Goal: Browse casually: Explore the website without a specific task or goal

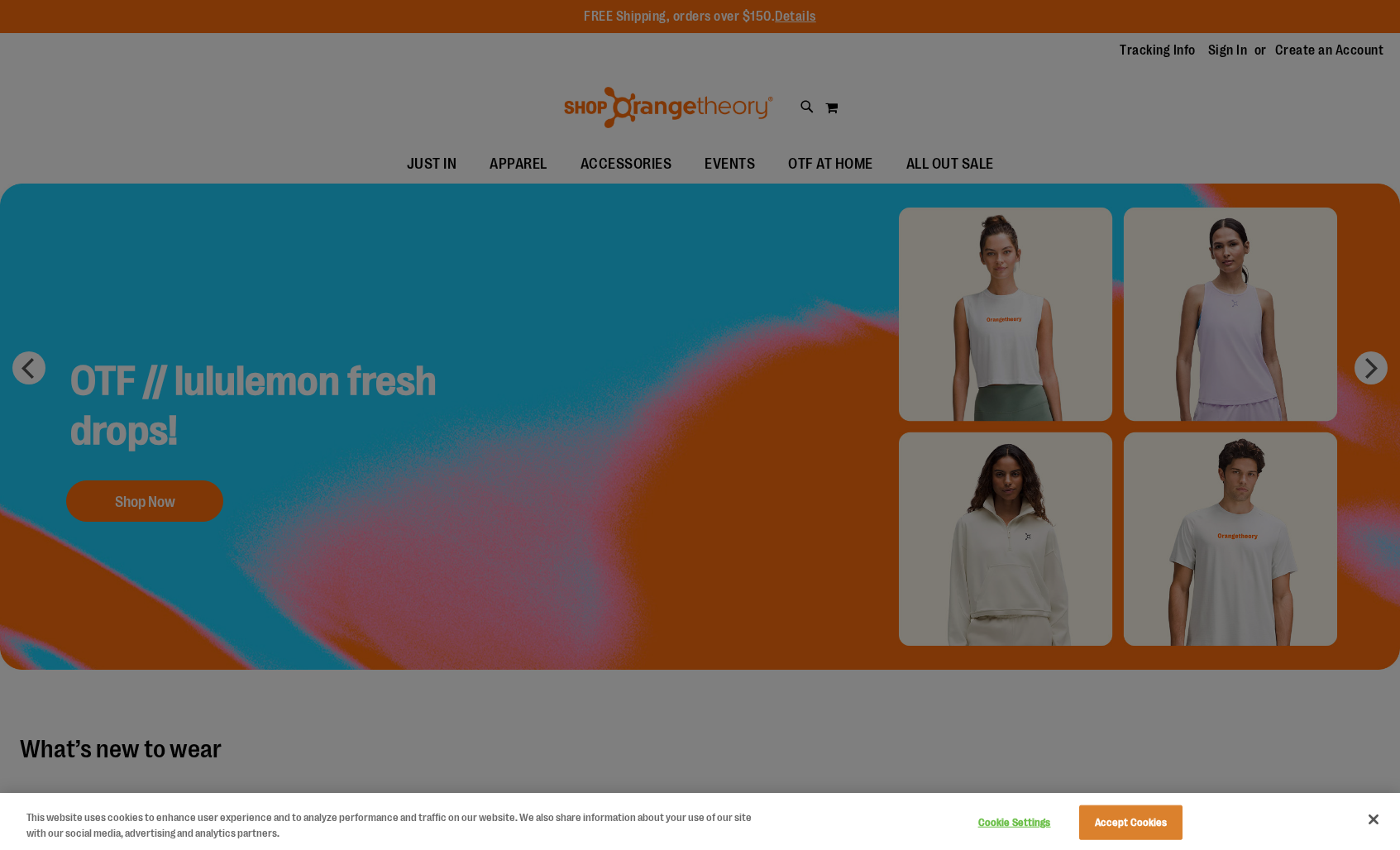
type input "**********"
click at [1133, 815] on button "Accept Cookies" at bounding box center [1131, 823] width 103 height 35
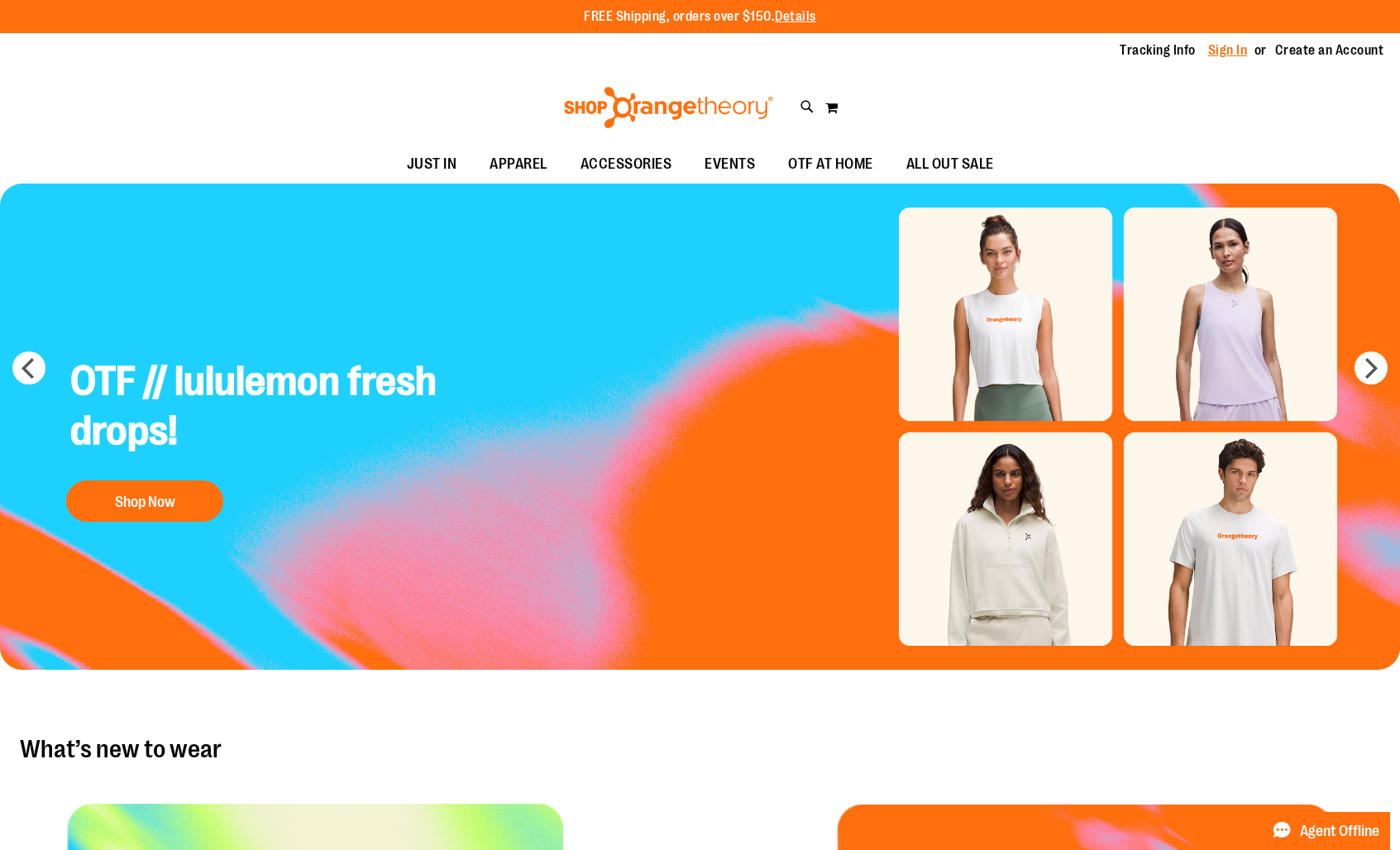
click at [1220, 59] on link "Sign In" at bounding box center [1228, 50] width 39 height 18
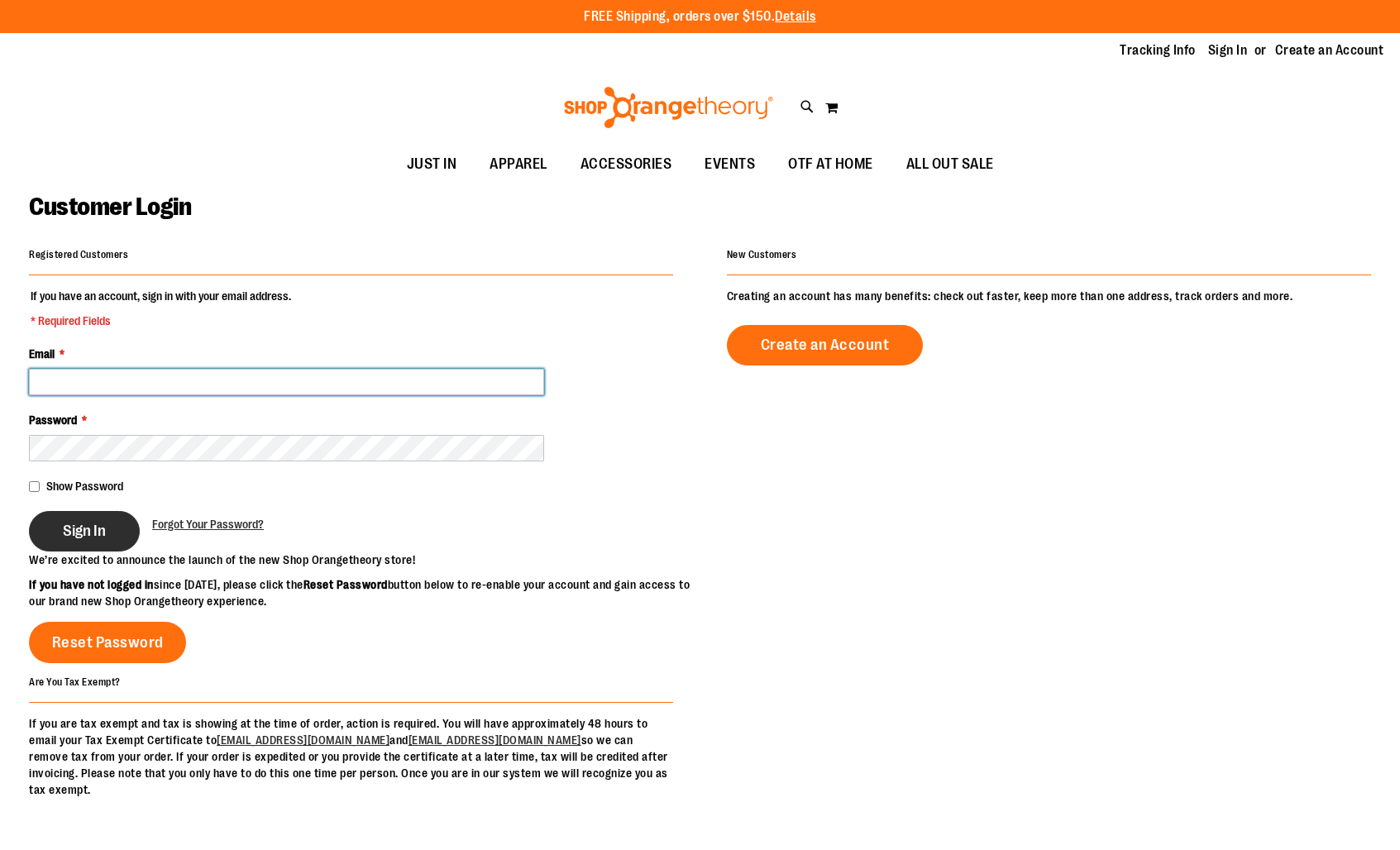
type input "**********"
click at [82, 536] on span "Sign In" at bounding box center [84, 531] width 43 height 18
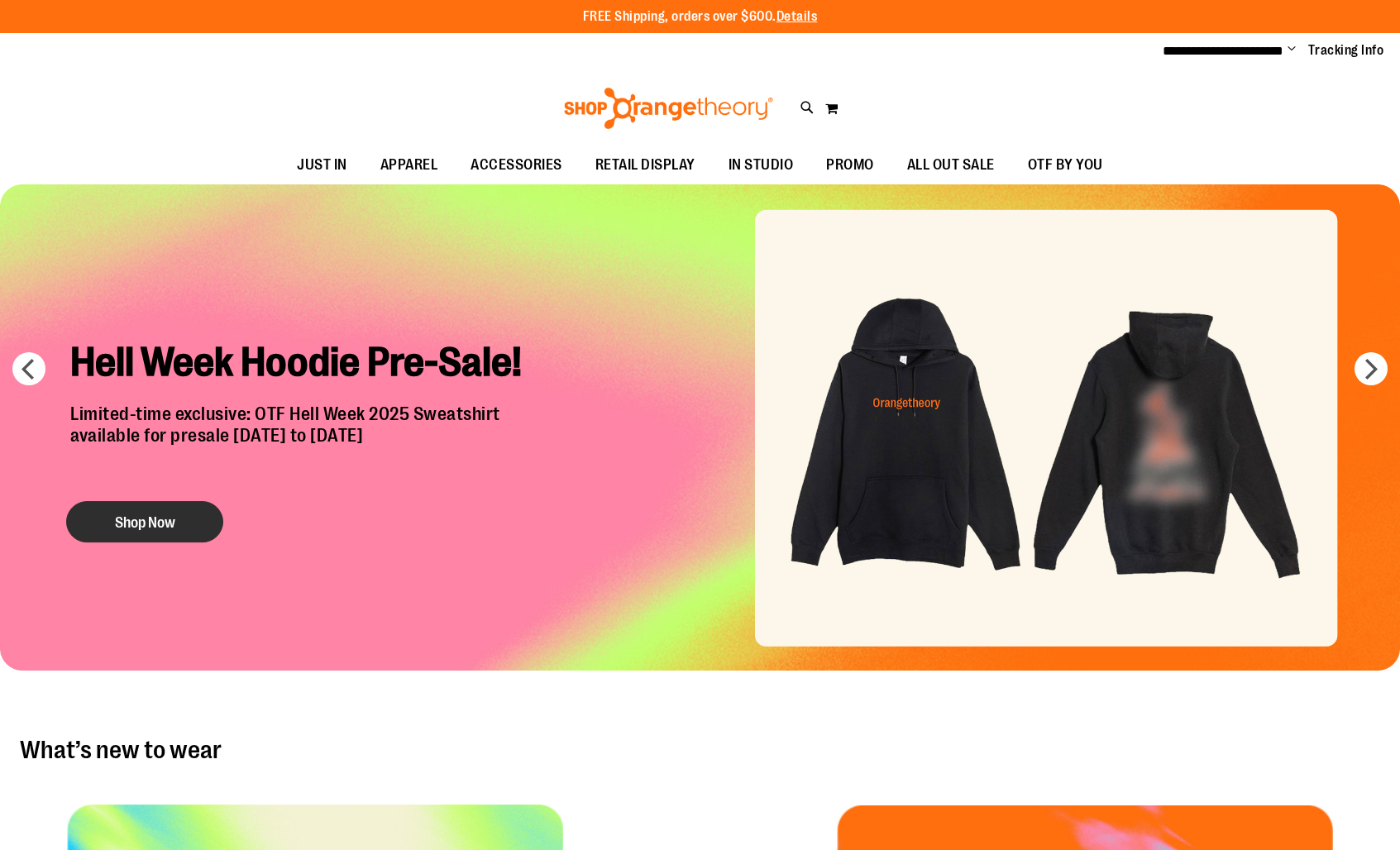
type input "**********"
click at [171, 516] on button "Shop Now" at bounding box center [145, 521] width 157 height 41
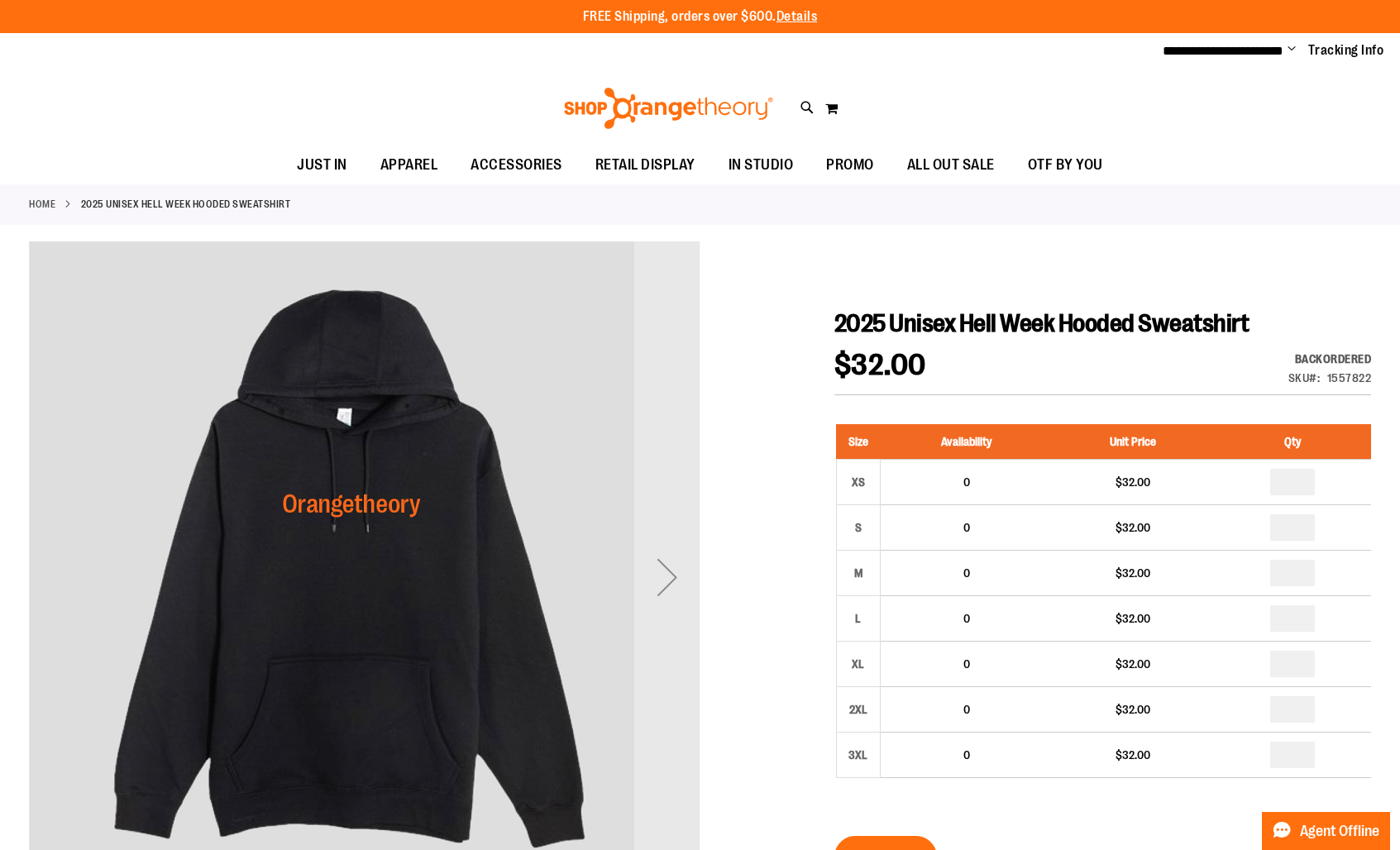
type input "**********"
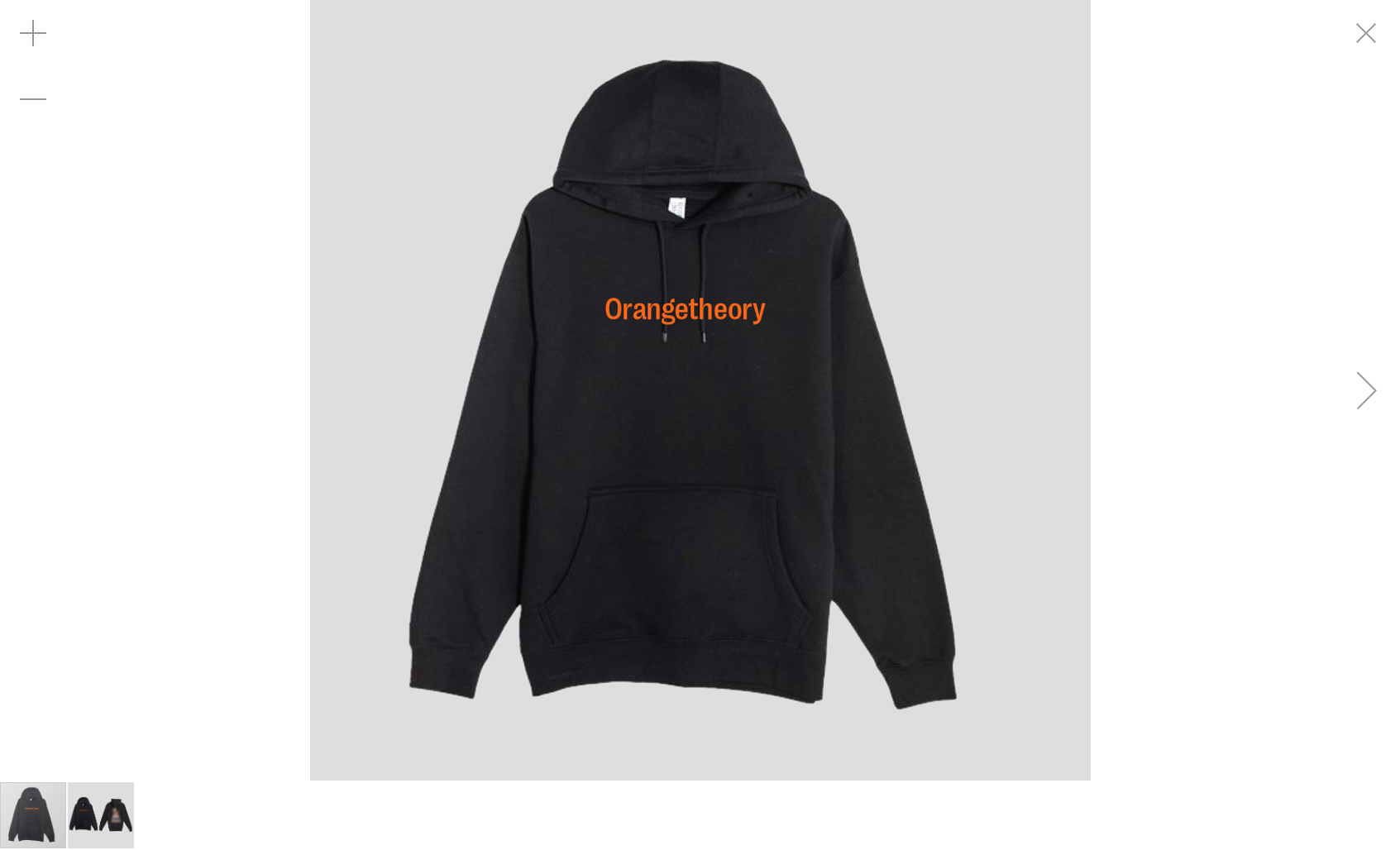
click at [1312, 394] on div "carousel" at bounding box center [700, 390] width 1400 height 781
click at [103, 835] on img "image 2 of 2" at bounding box center [101, 816] width 66 height 66
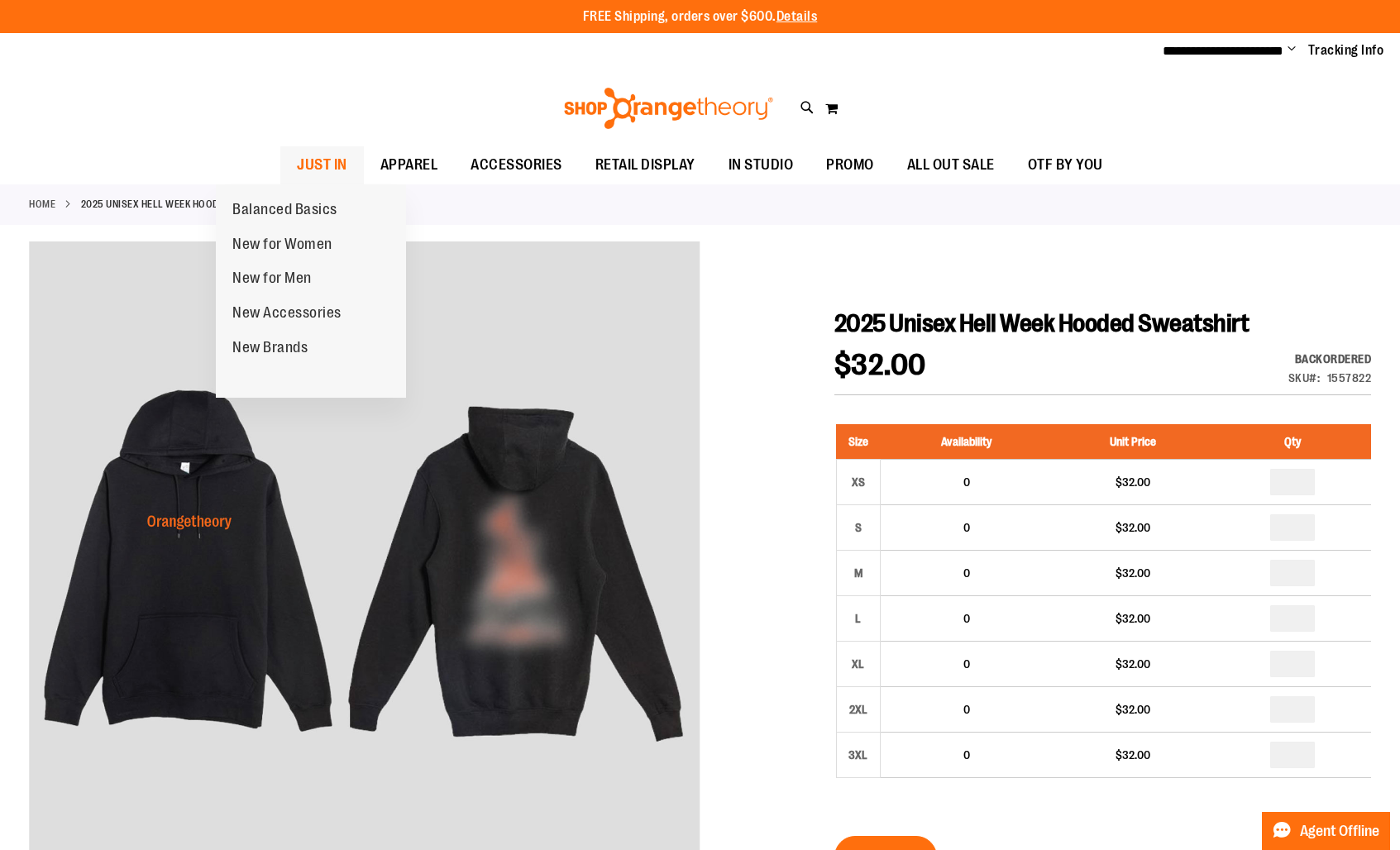
click at [296, 166] on span "JUST IN" at bounding box center [322, 164] width 51 height 38
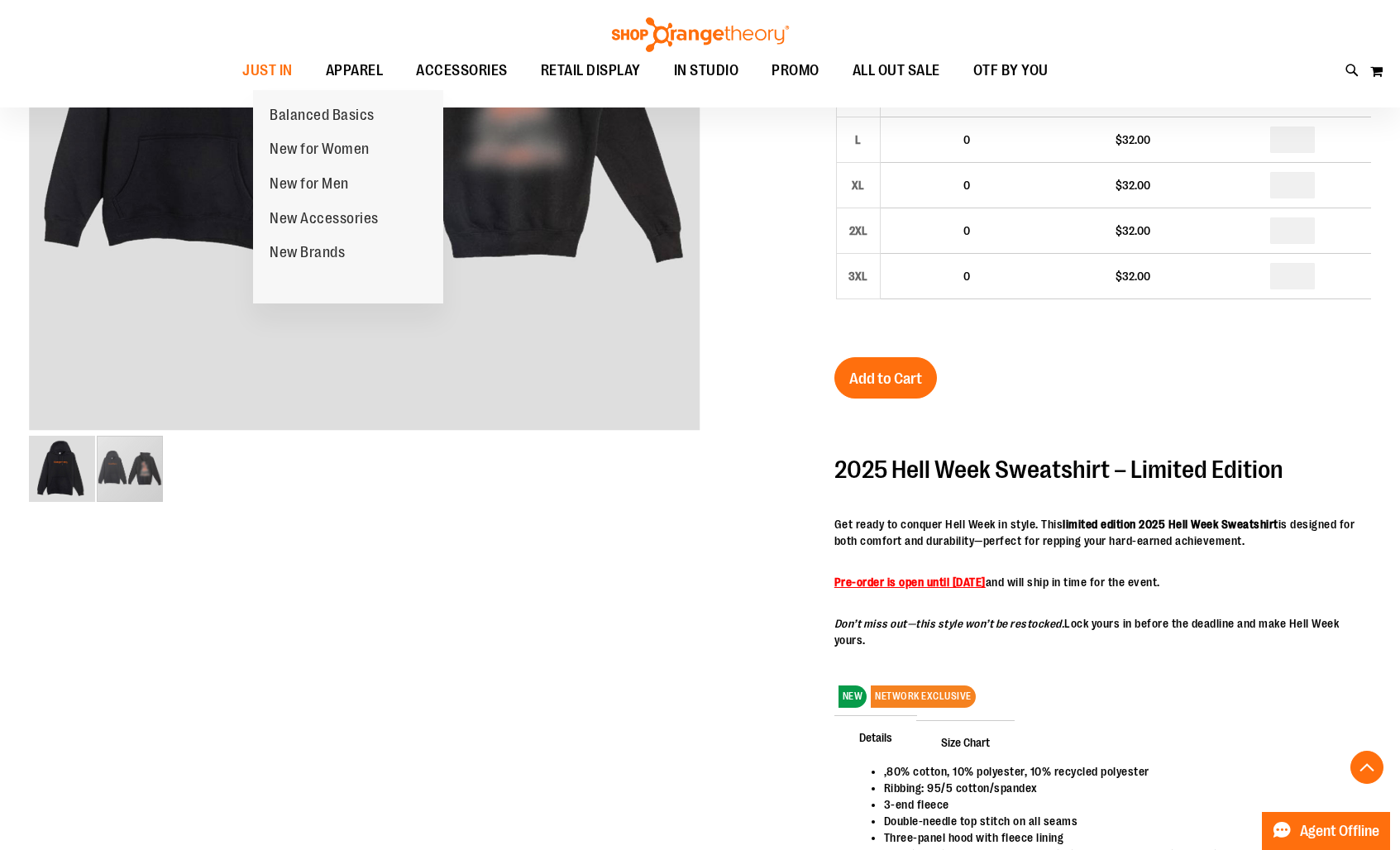
scroll to position [423, 0]
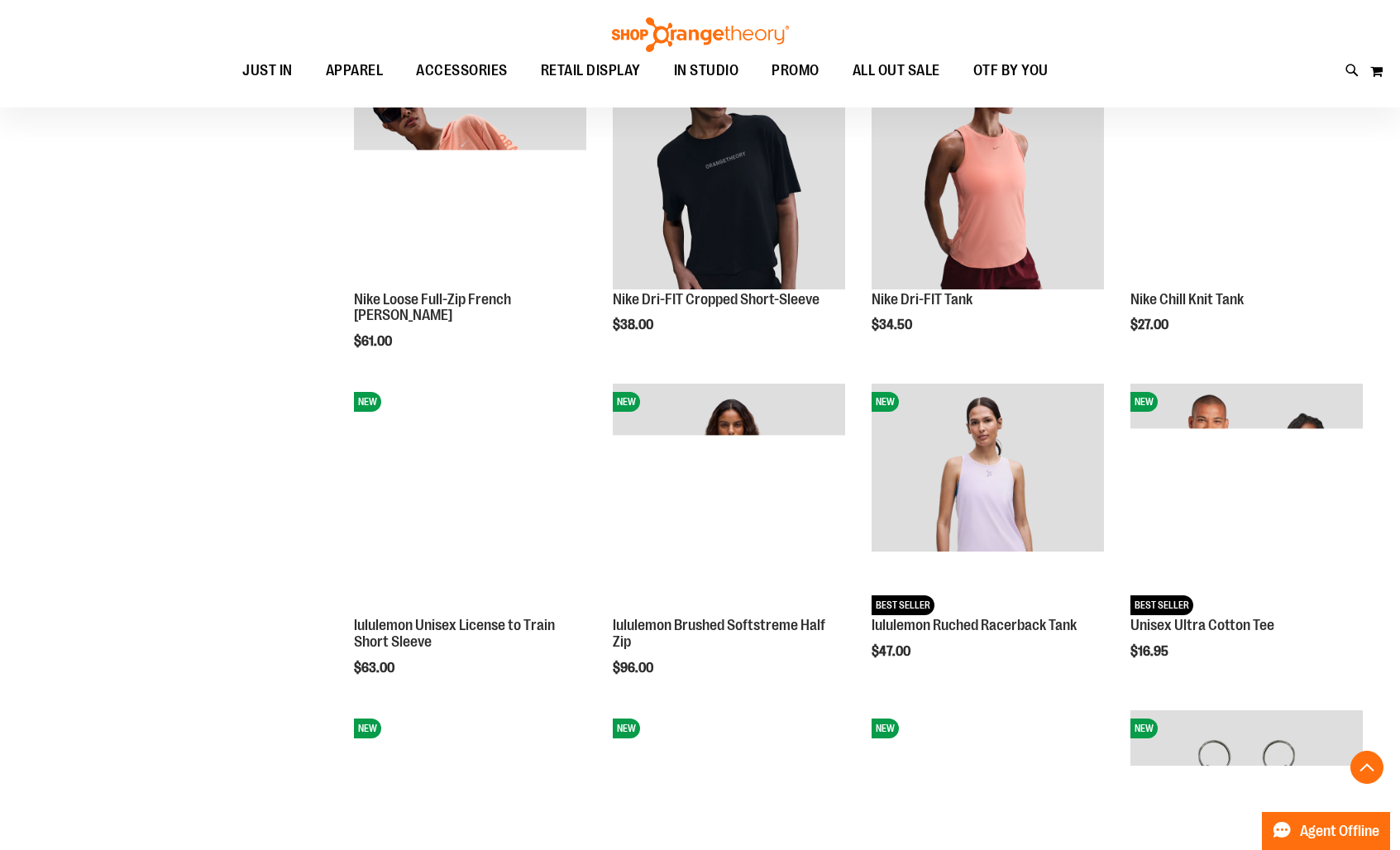
scroll to position [1080, 0]
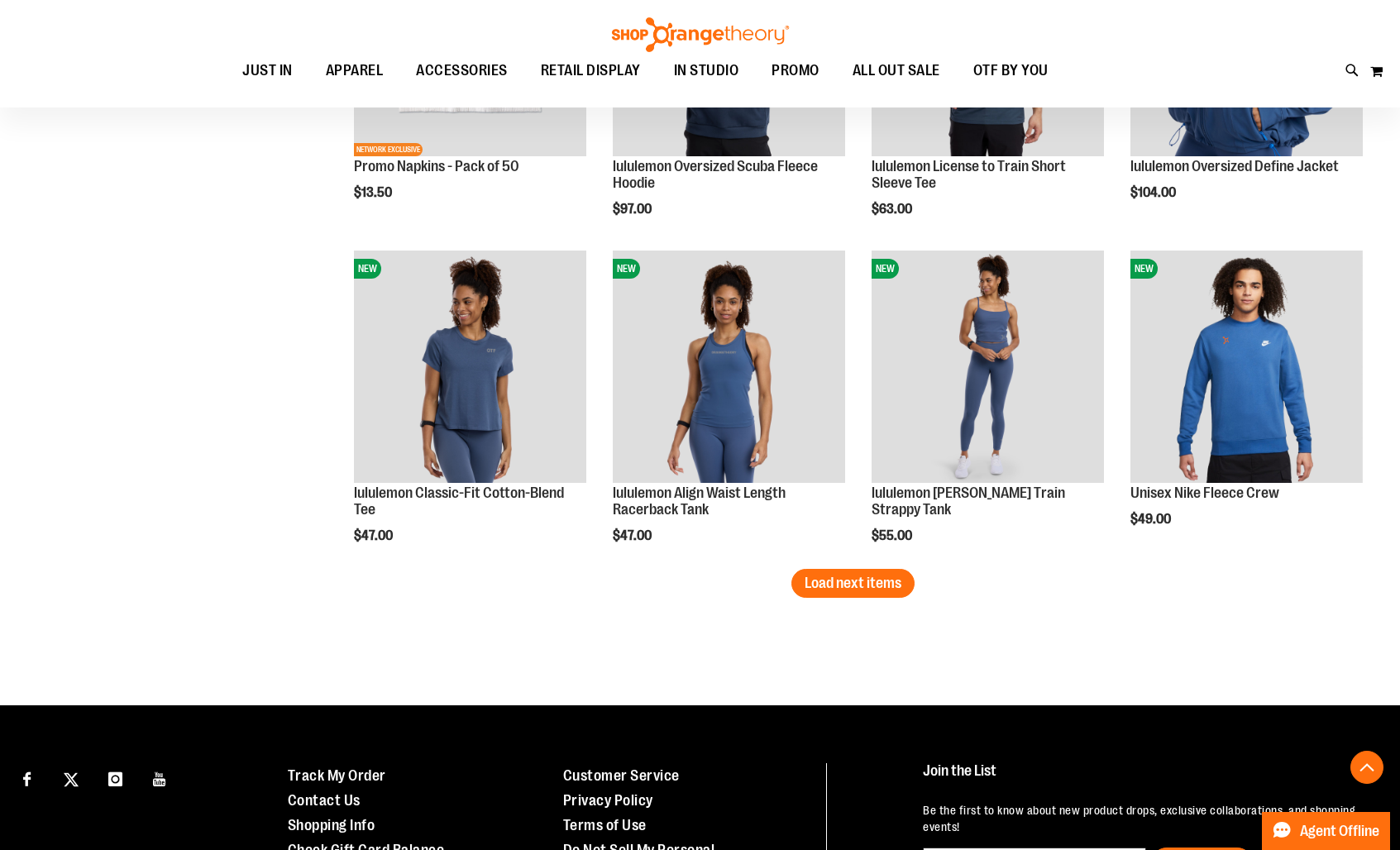
scroll to position [2516, 0]
type input "**********"
click at [835, 583] on span "Load next items" at bounding box center [853, 582] width 97 height 17
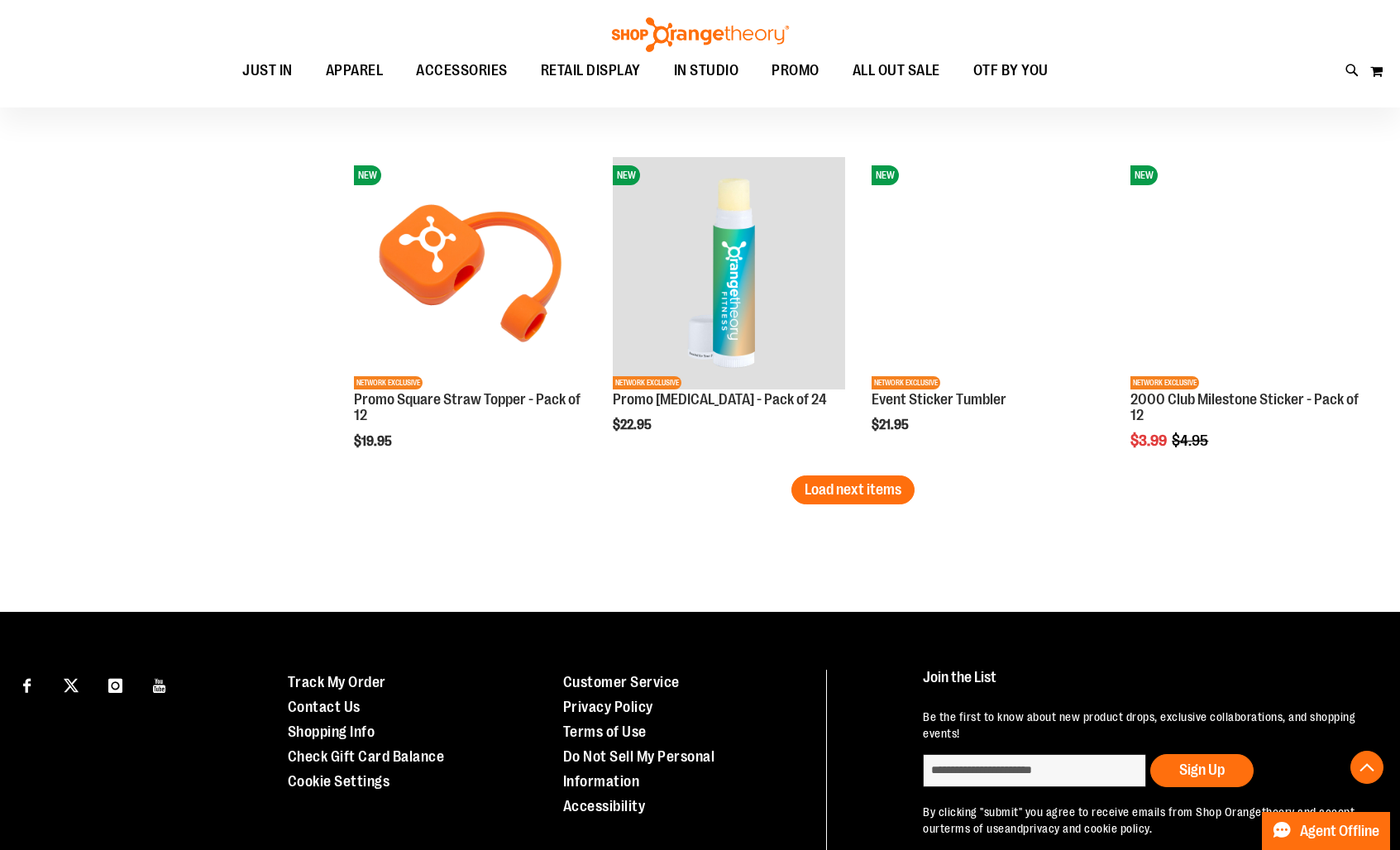
scroll to position [3591, 0]
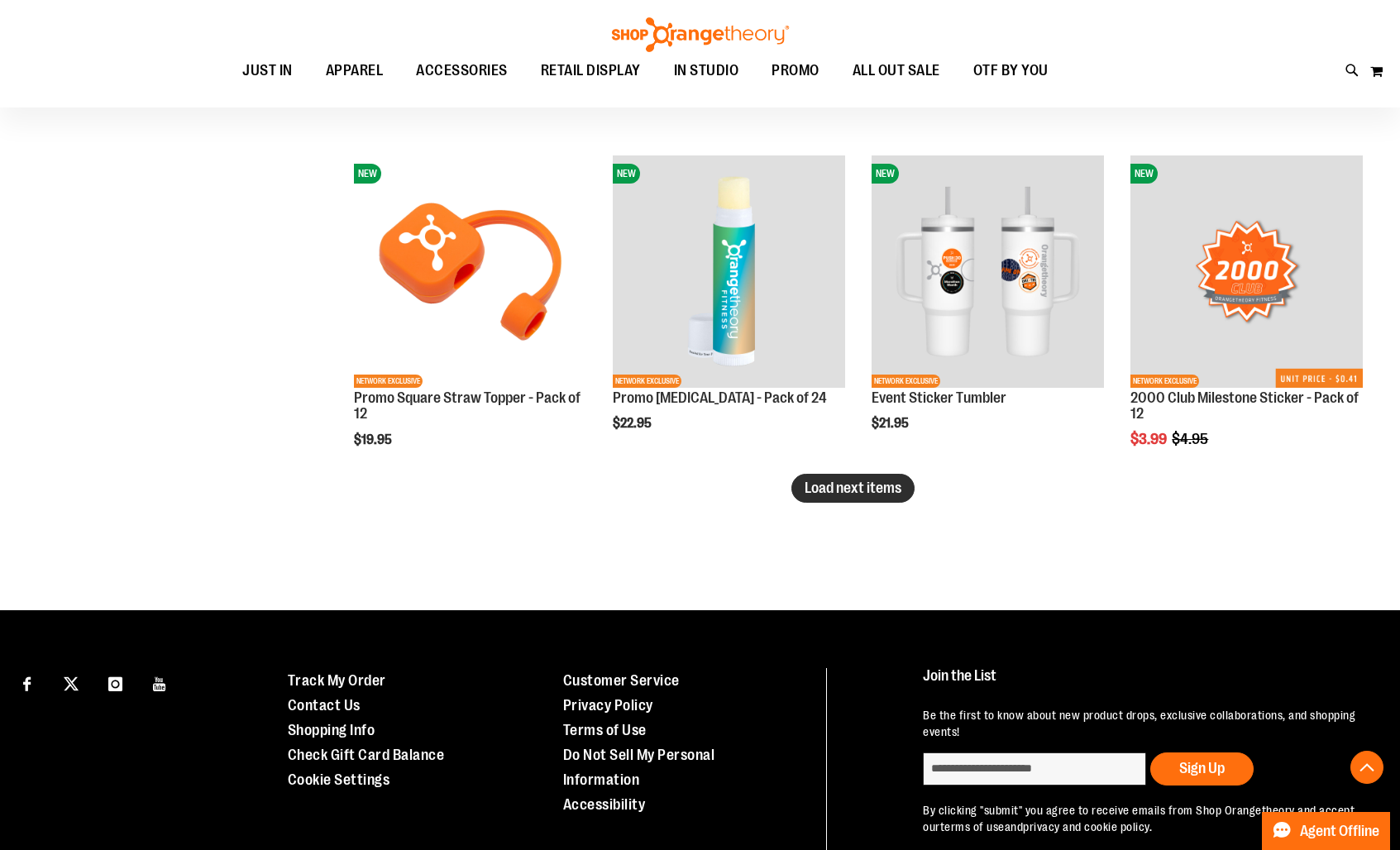
click at [891, 498] on button "Load next items" at bounding box center [853, 488] width 123 height 29
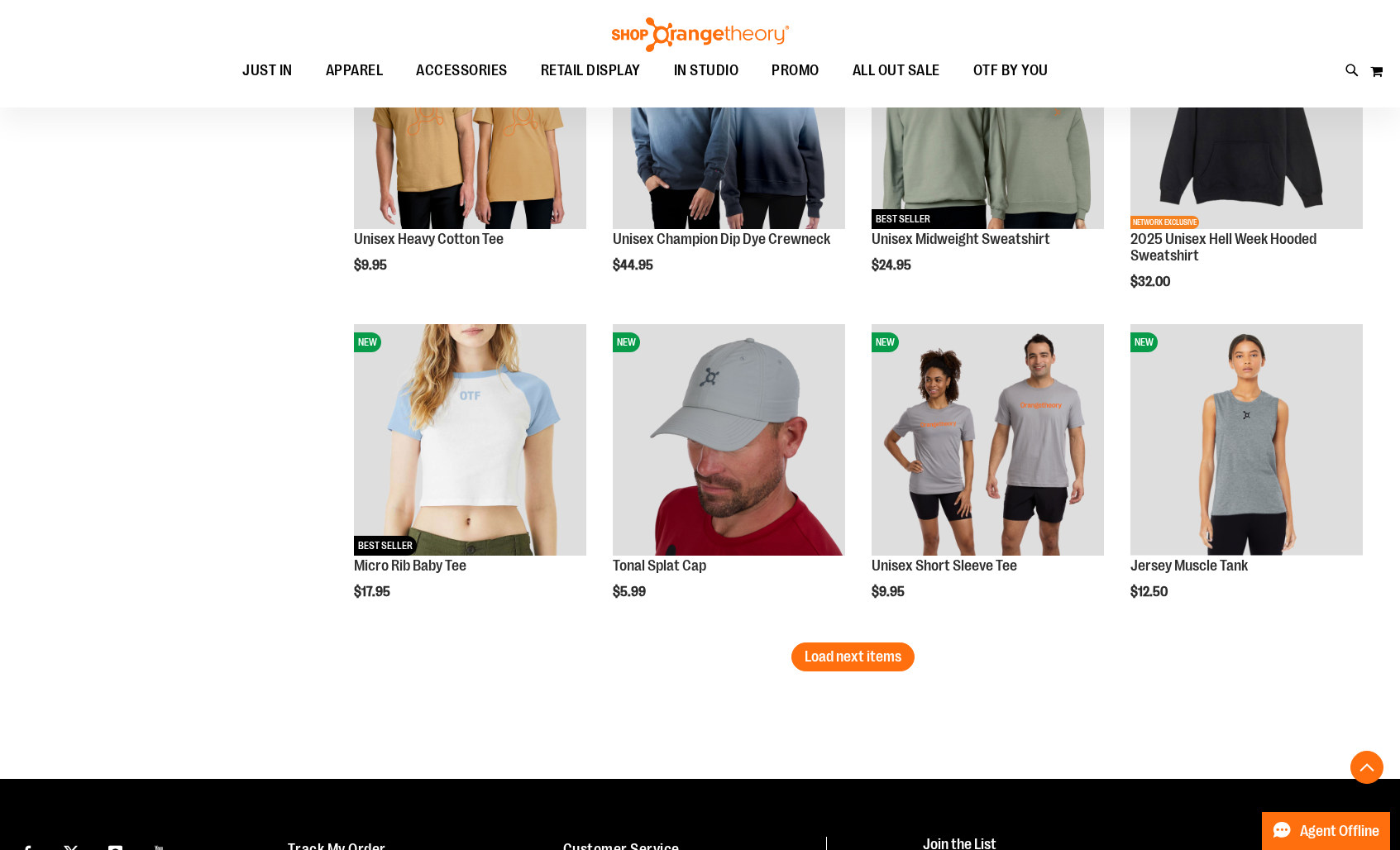
scroll to position [4567, 0]
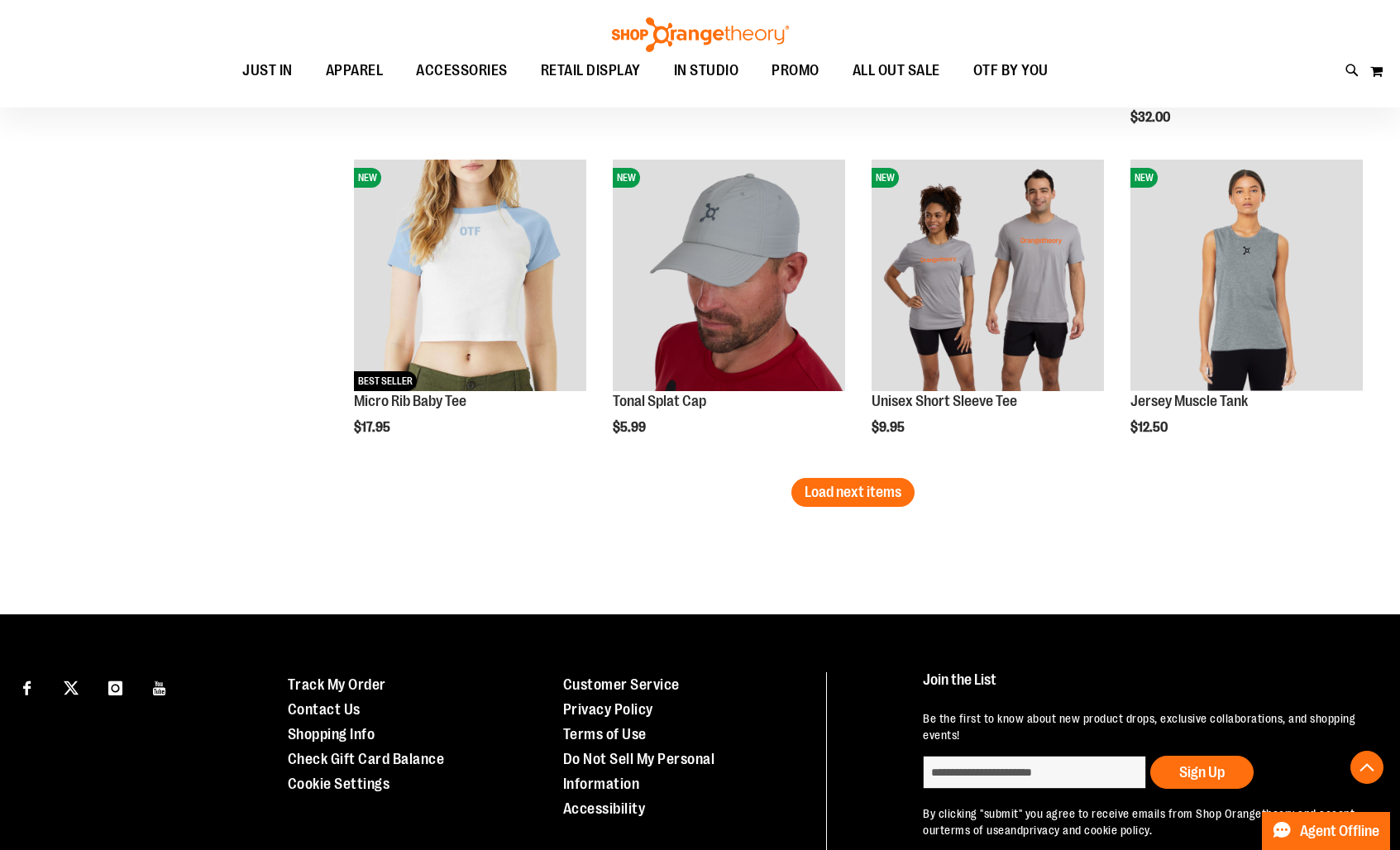
click at [813, 491] on span "Load next items" at bounding box center [853, 491] width 97 height 17
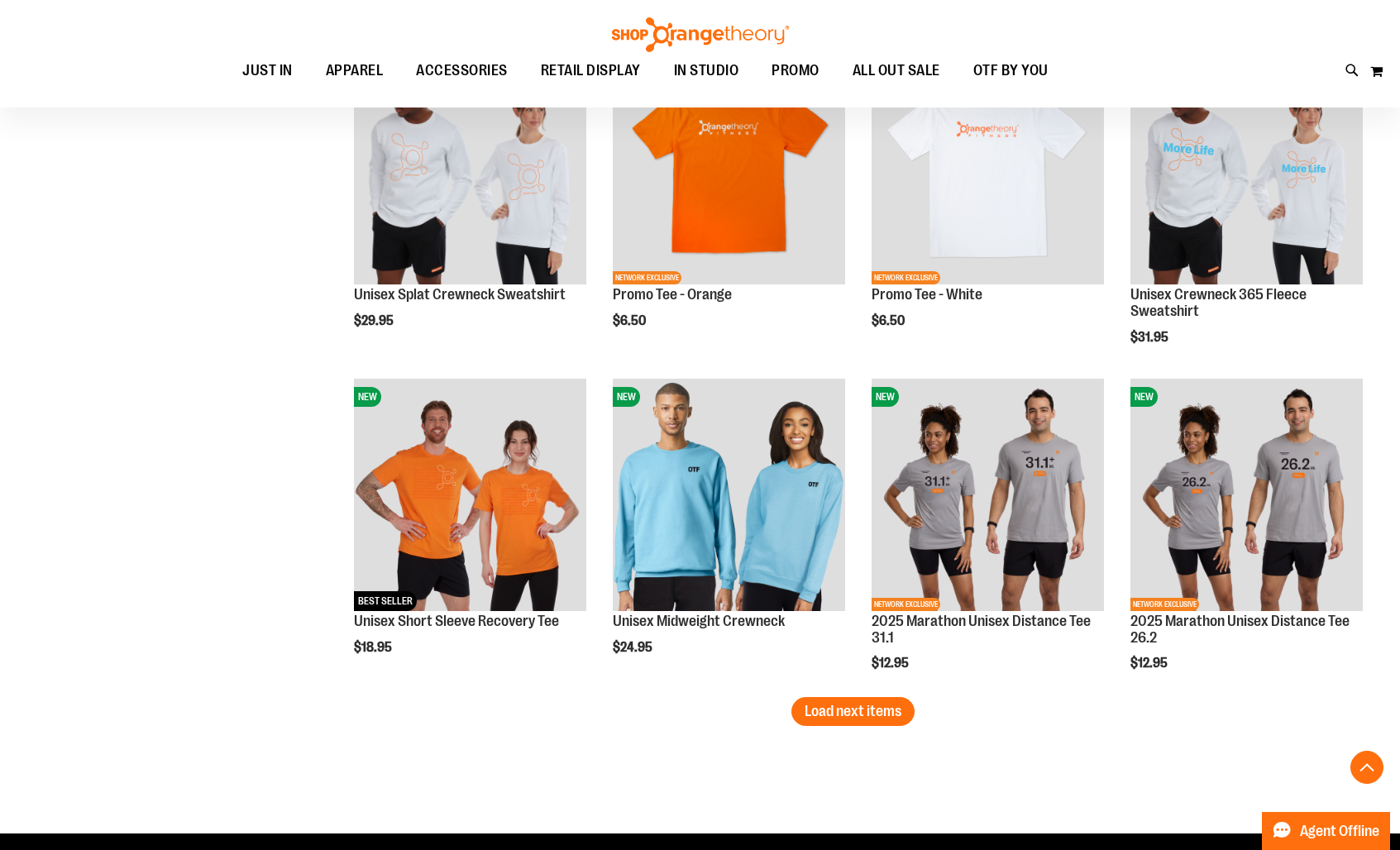
scroll to position [5330, 0]
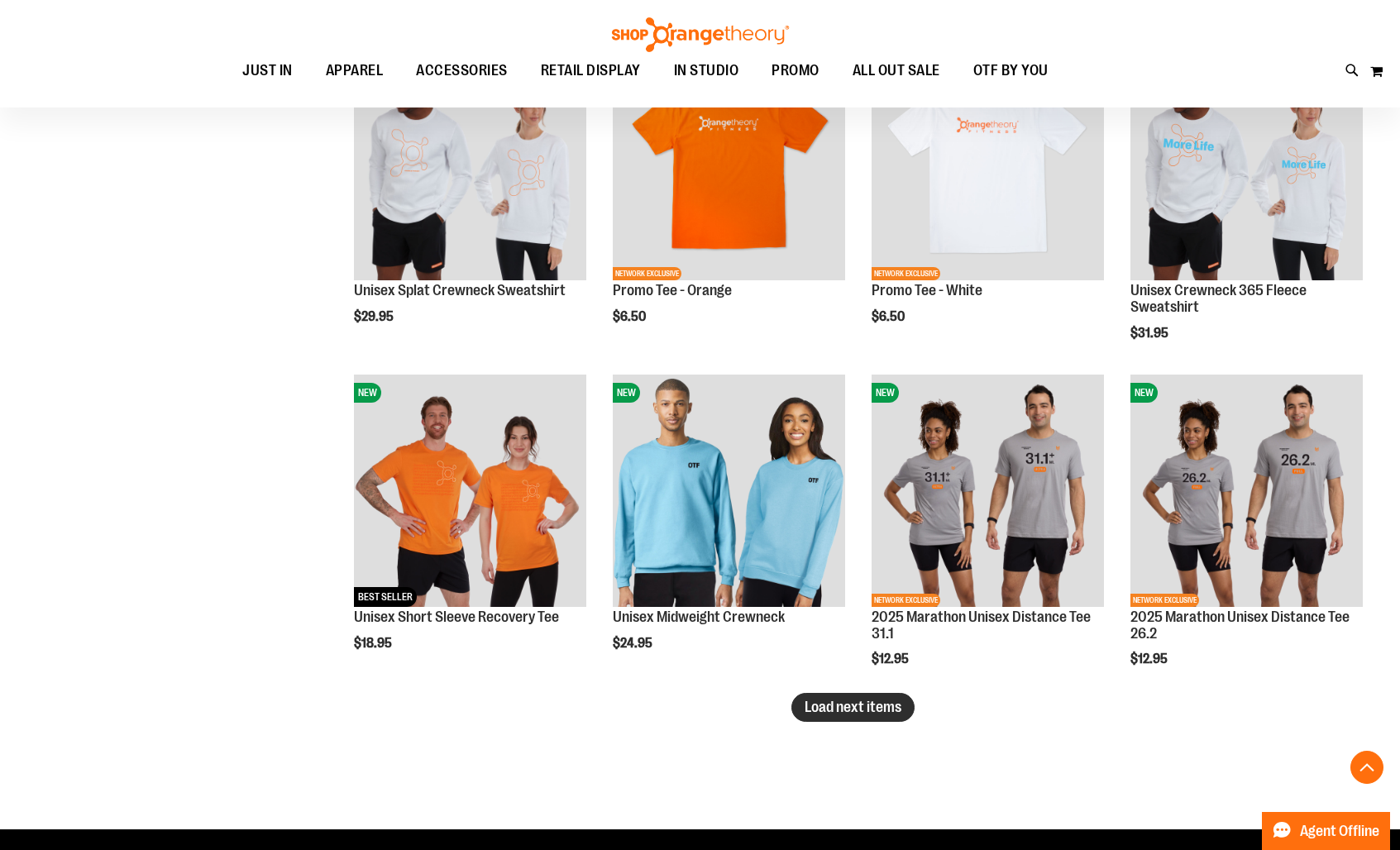
click at [816, 714] on span "Load next items" at bounding box center [853, 707] width 97 height 17
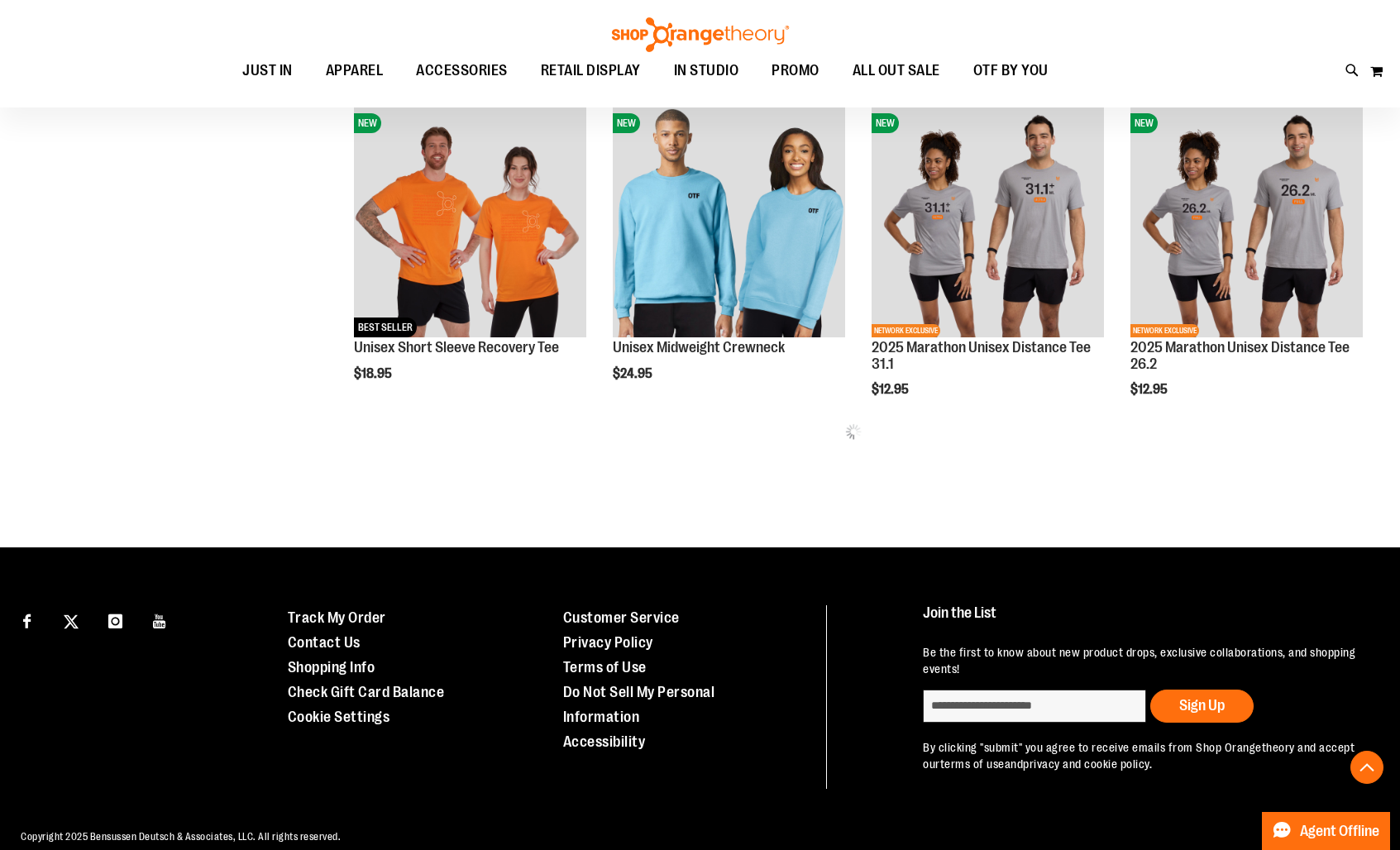
scroll to position [5622, 0]
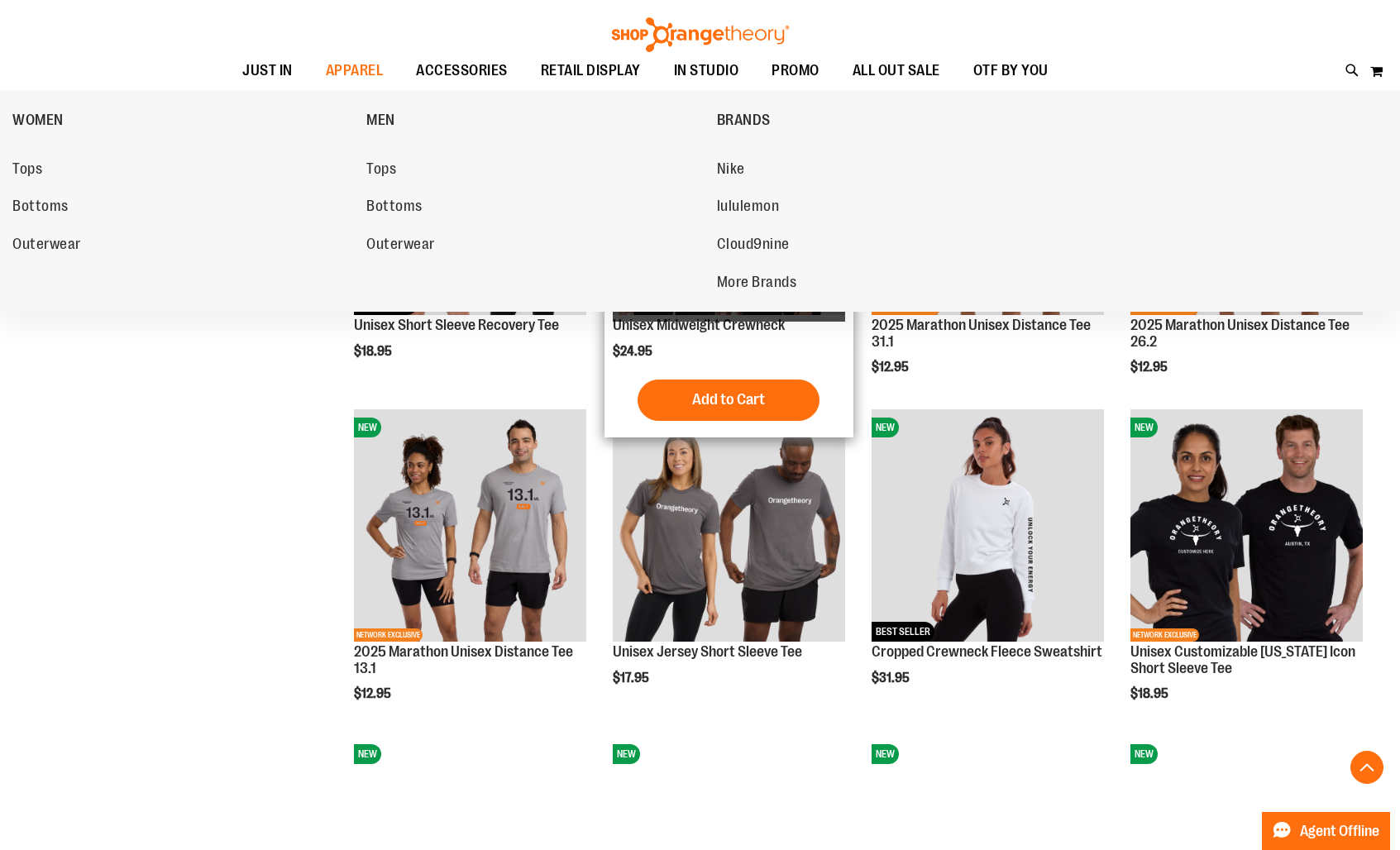
click at [736, 175] on span "Nike" at bounding box center [731, 171] width 28 height 21
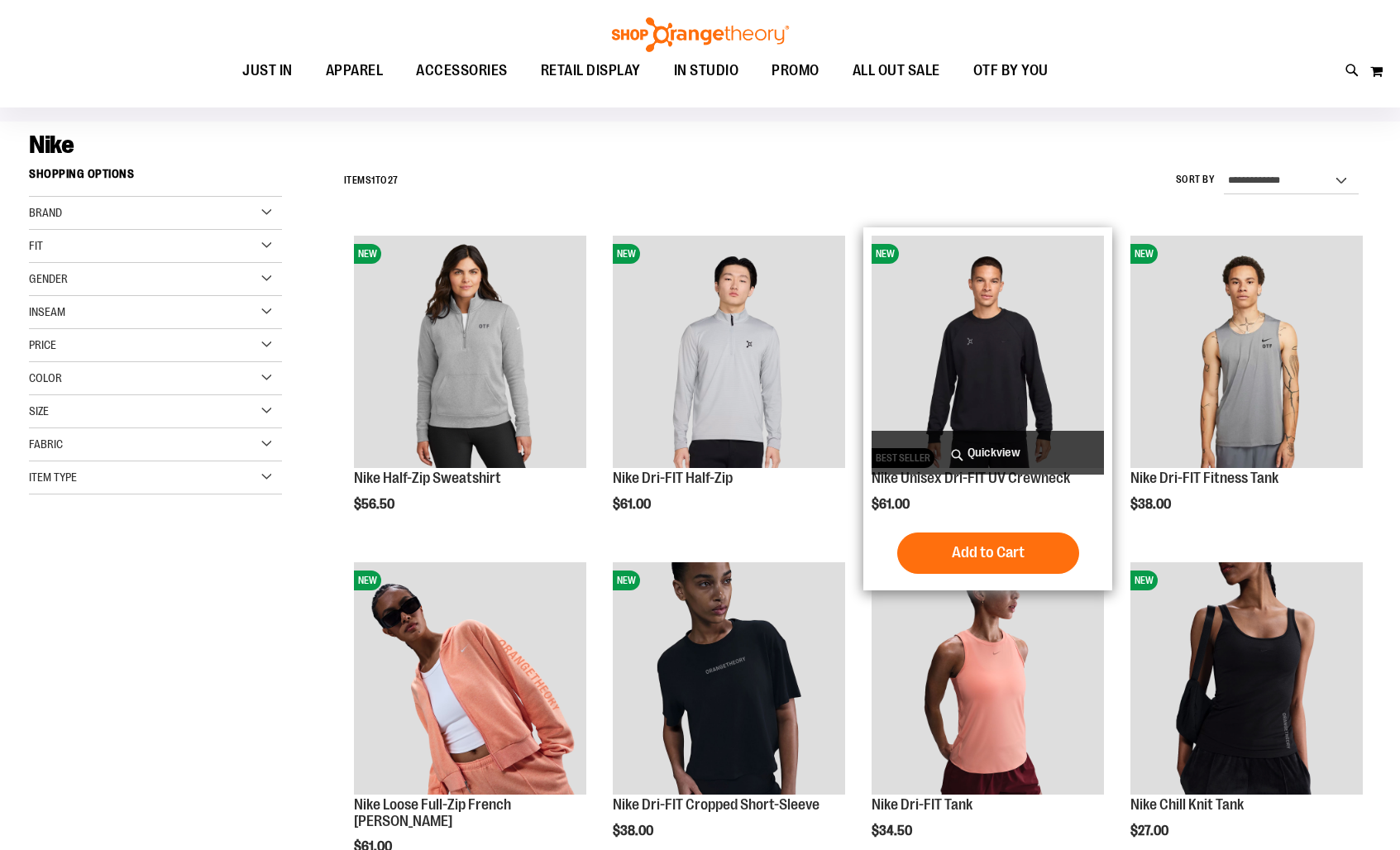
scroll to position [99, 0]
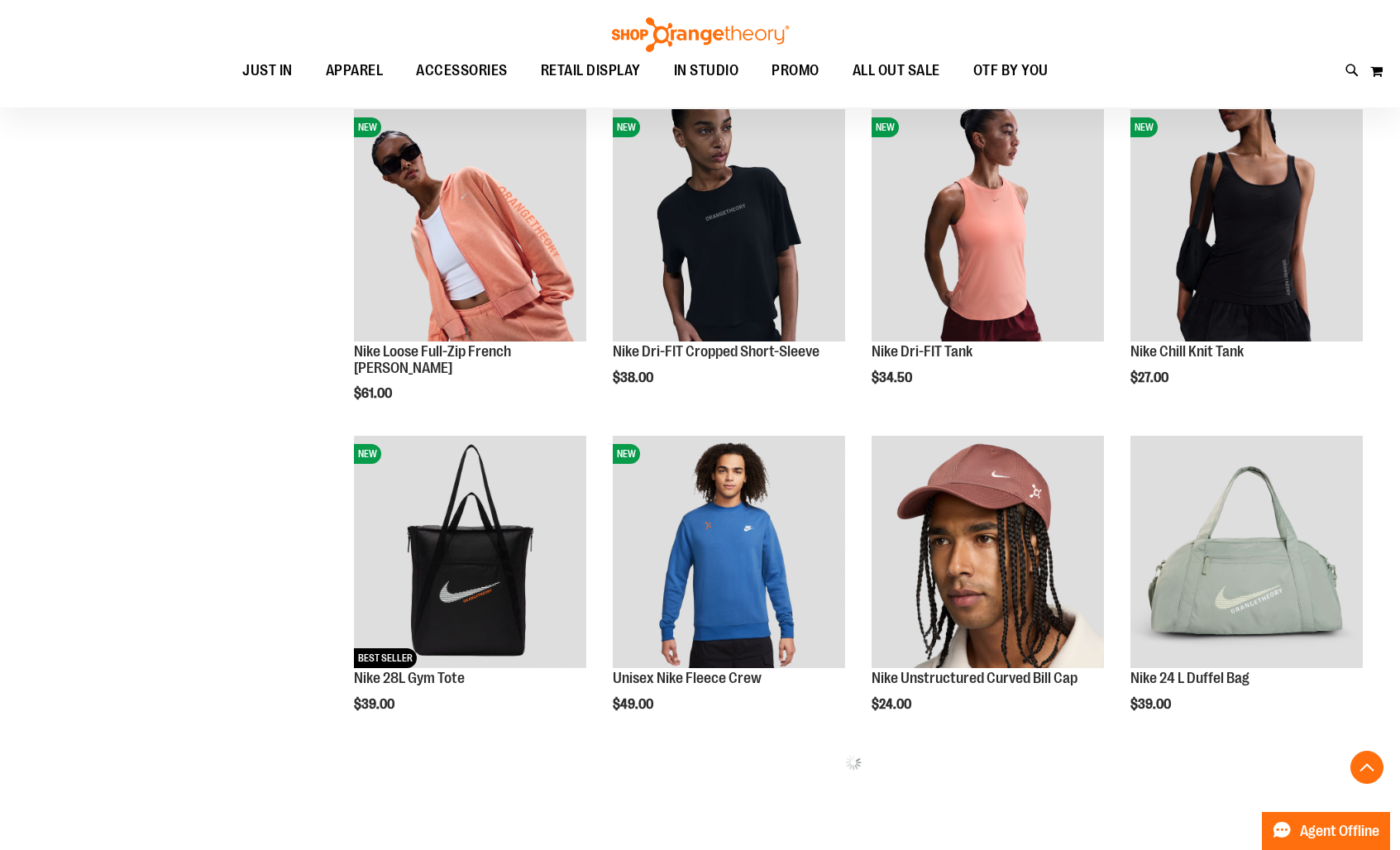
scroll to position [560, 0]
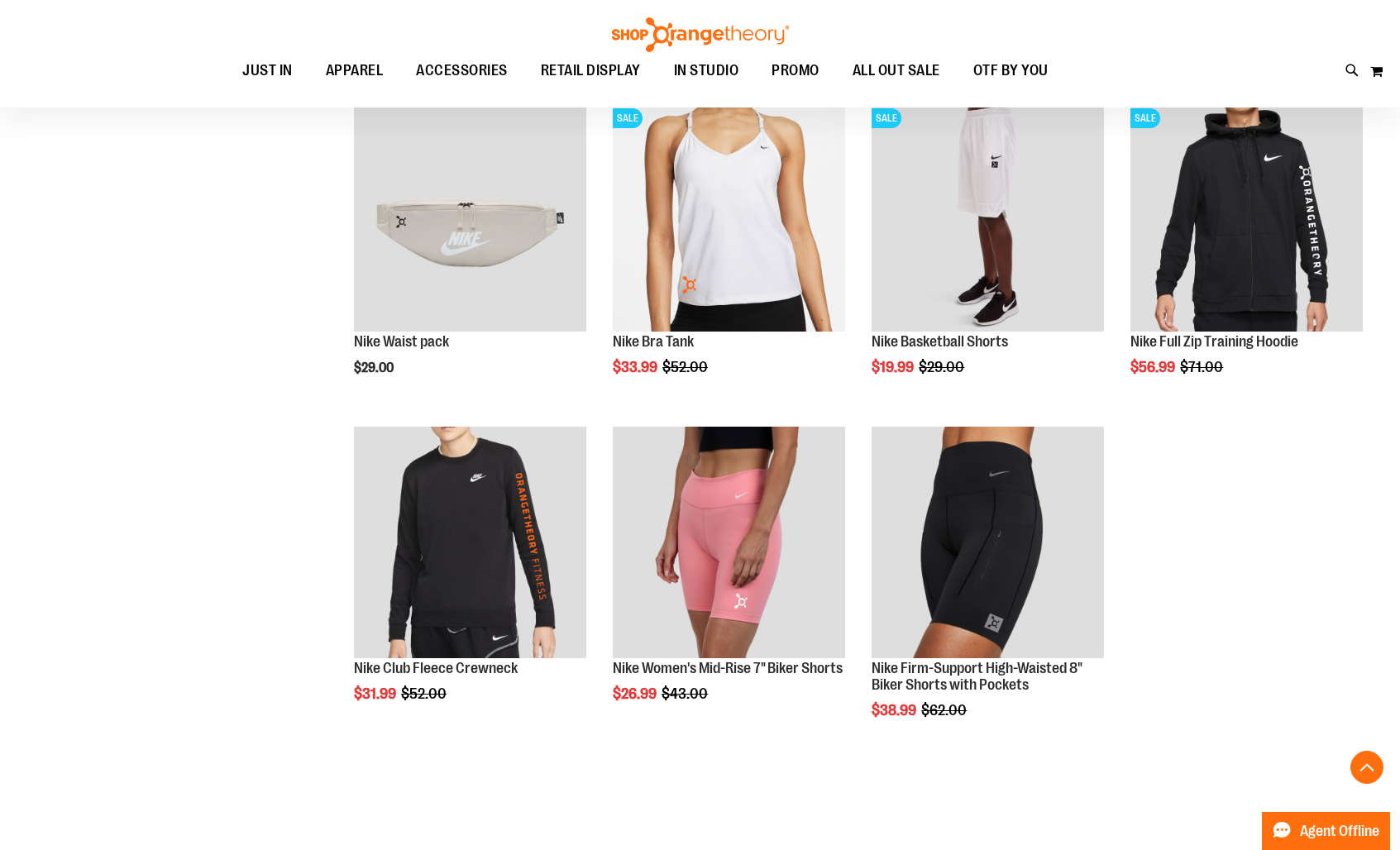
scroll to position [2054, 0]
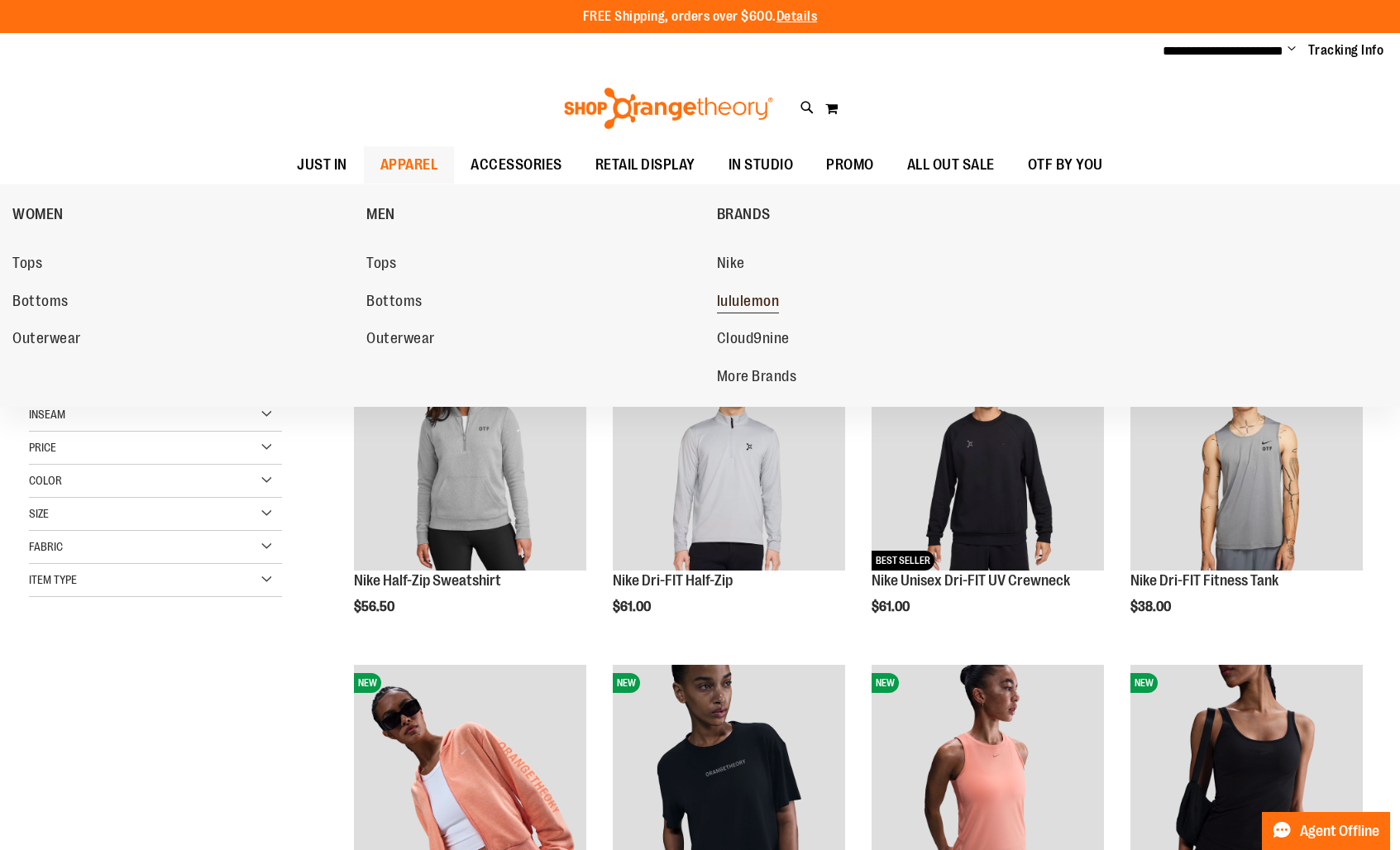
type input "**********"
click at [759, 298] on span "lululemon" at bounding box center [749, 303] width 63 height 21
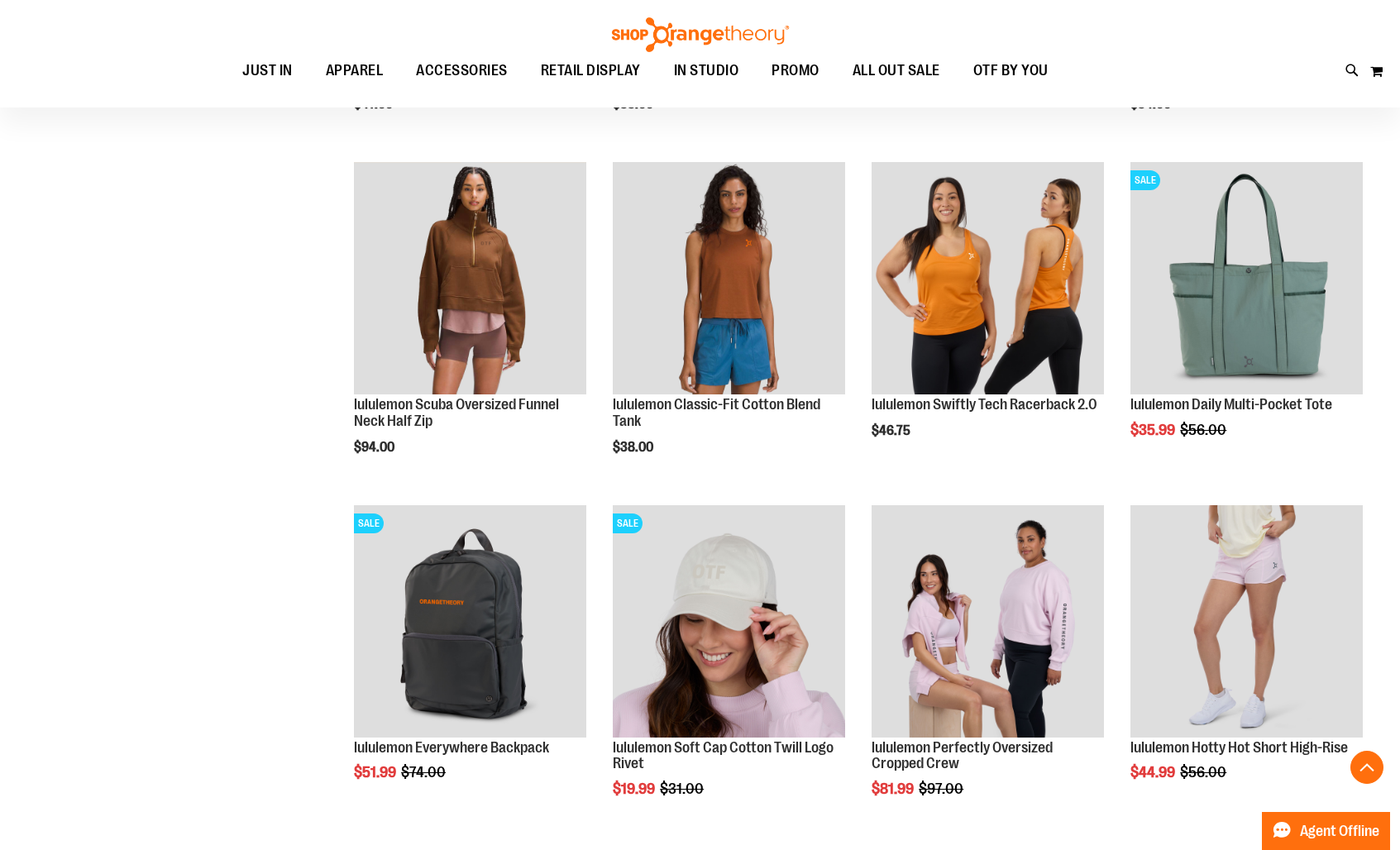
scroll to position [1205, 0]
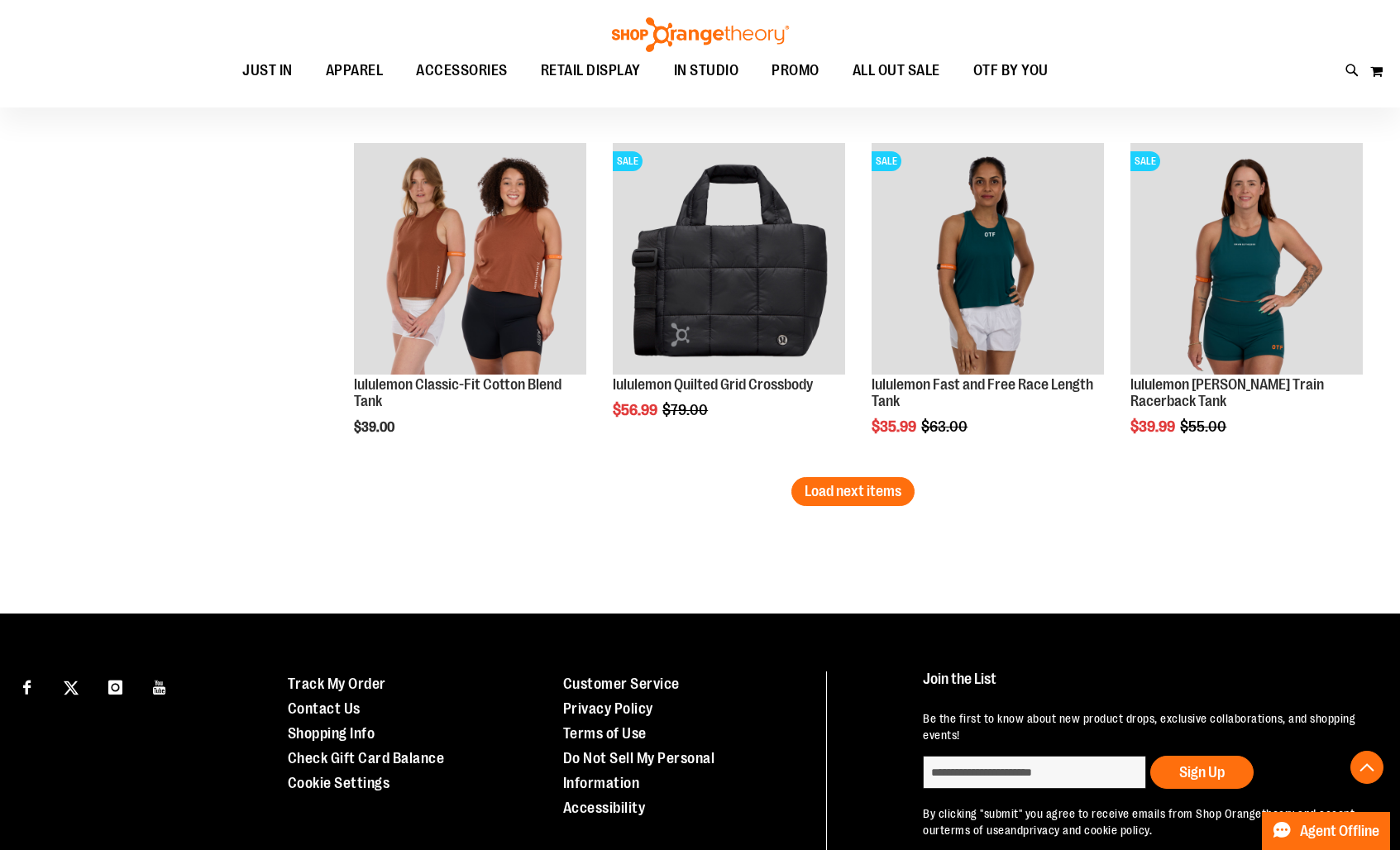
scroll to position [2939, 0]
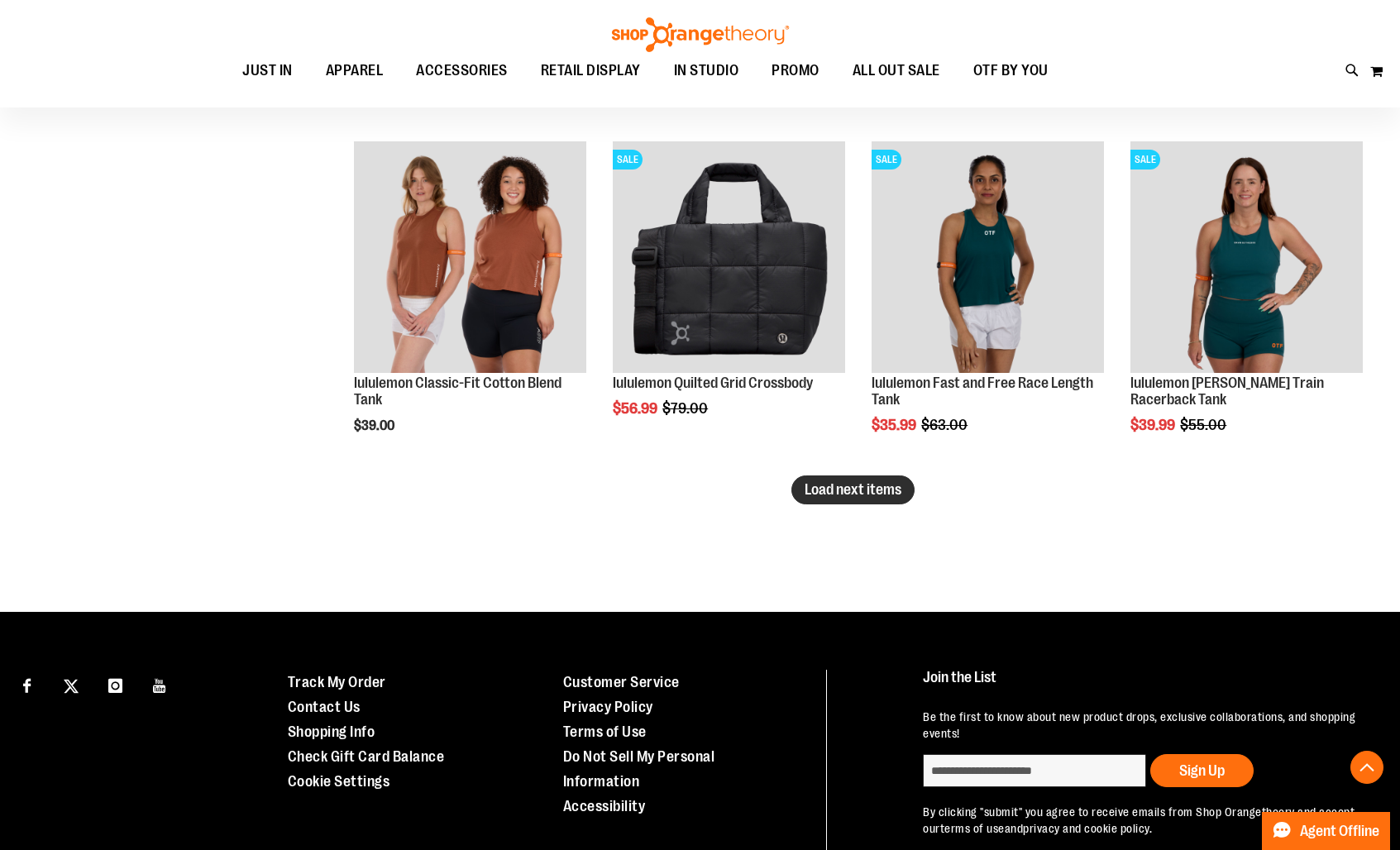
type input "**********"
click at [842, 491] on span "Load next items" at bounding box center [853, 489] width 97 height 17
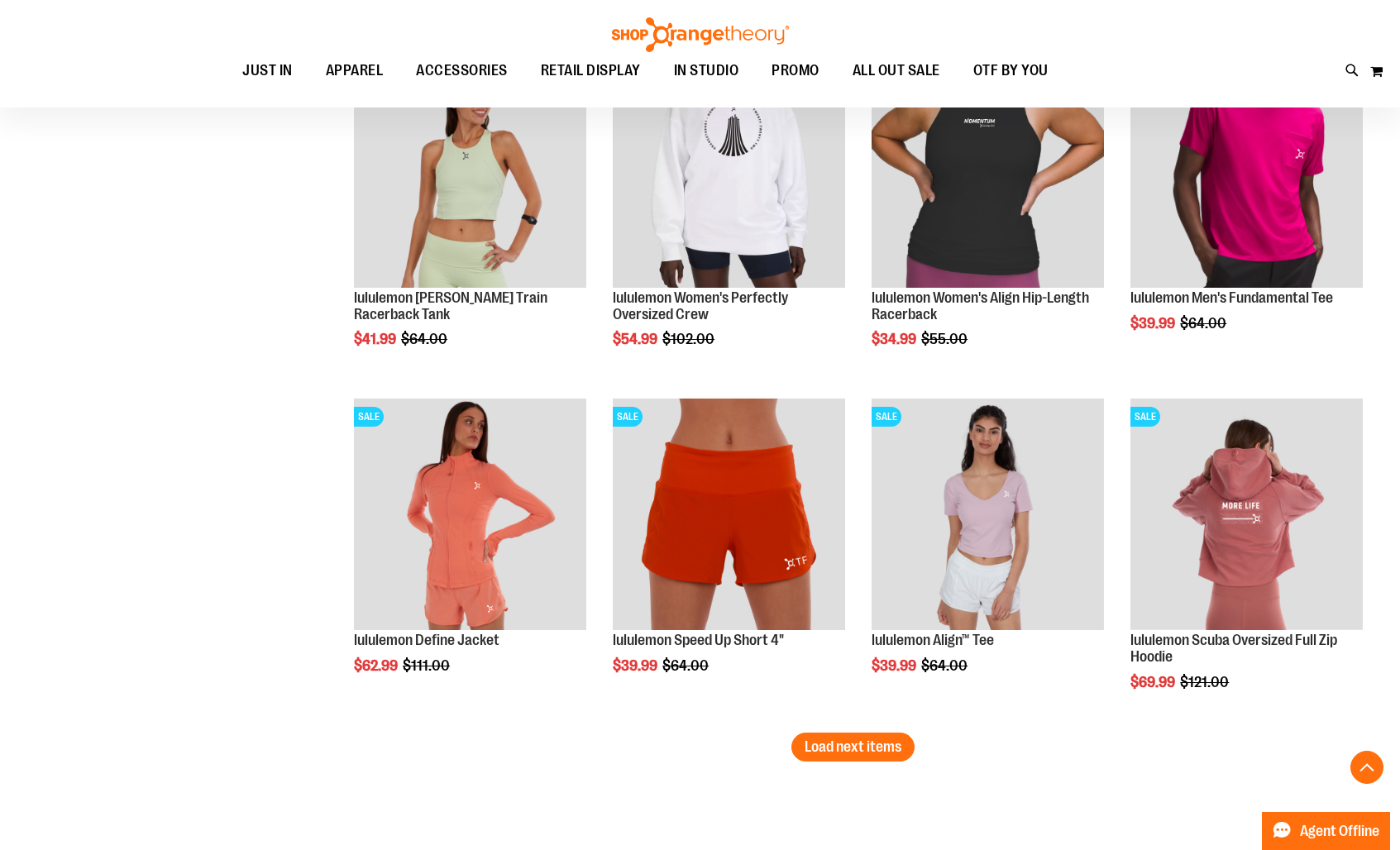
scroll to position [3711, 0]
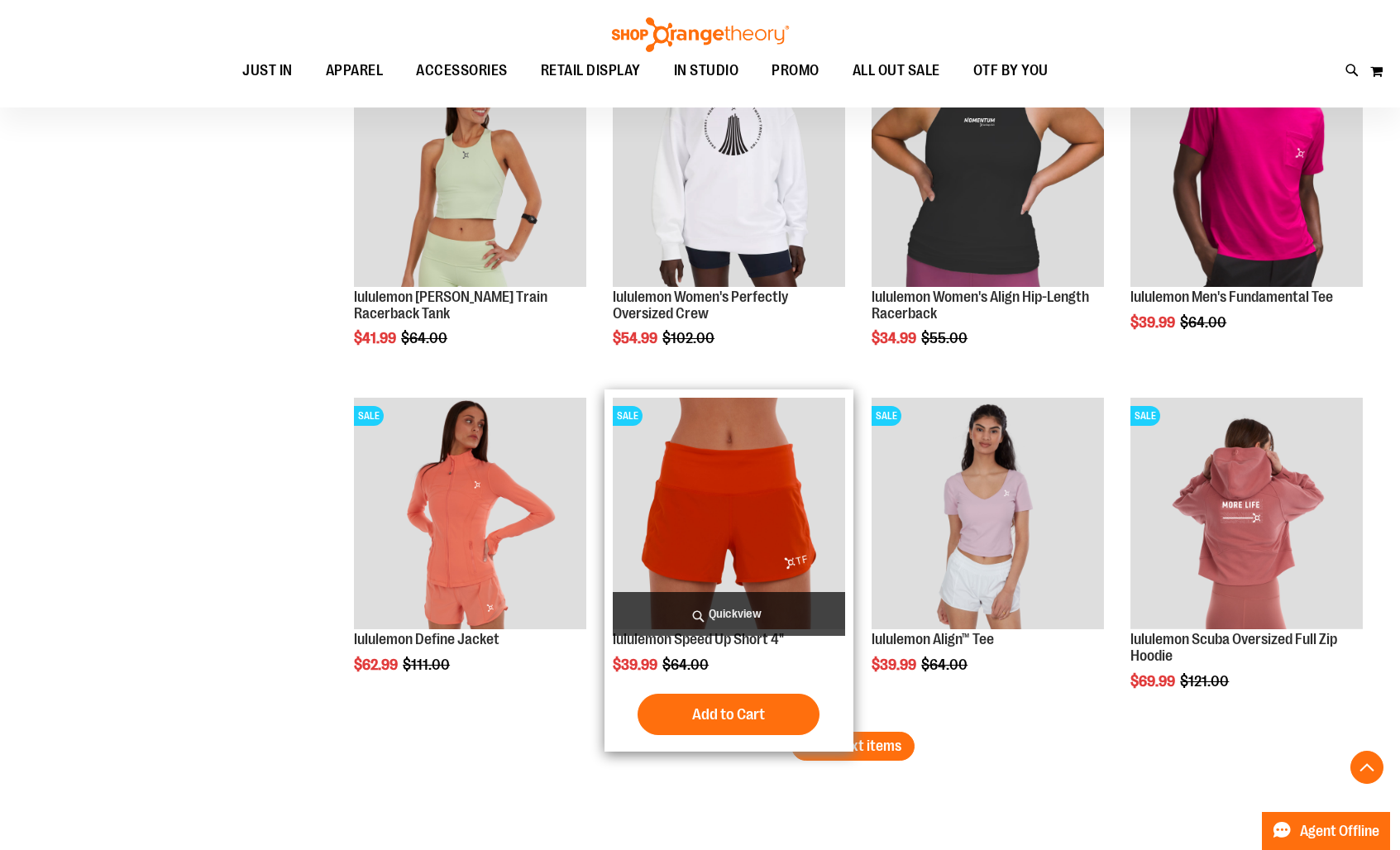
drag, startPoint x: 887, startPoint y: 742, endPoint x: 648, endPoint y: 714, distance: 240.6
click at [885, 743] on span "Load next items" at bounding box center [853, 745] width 97 height 17
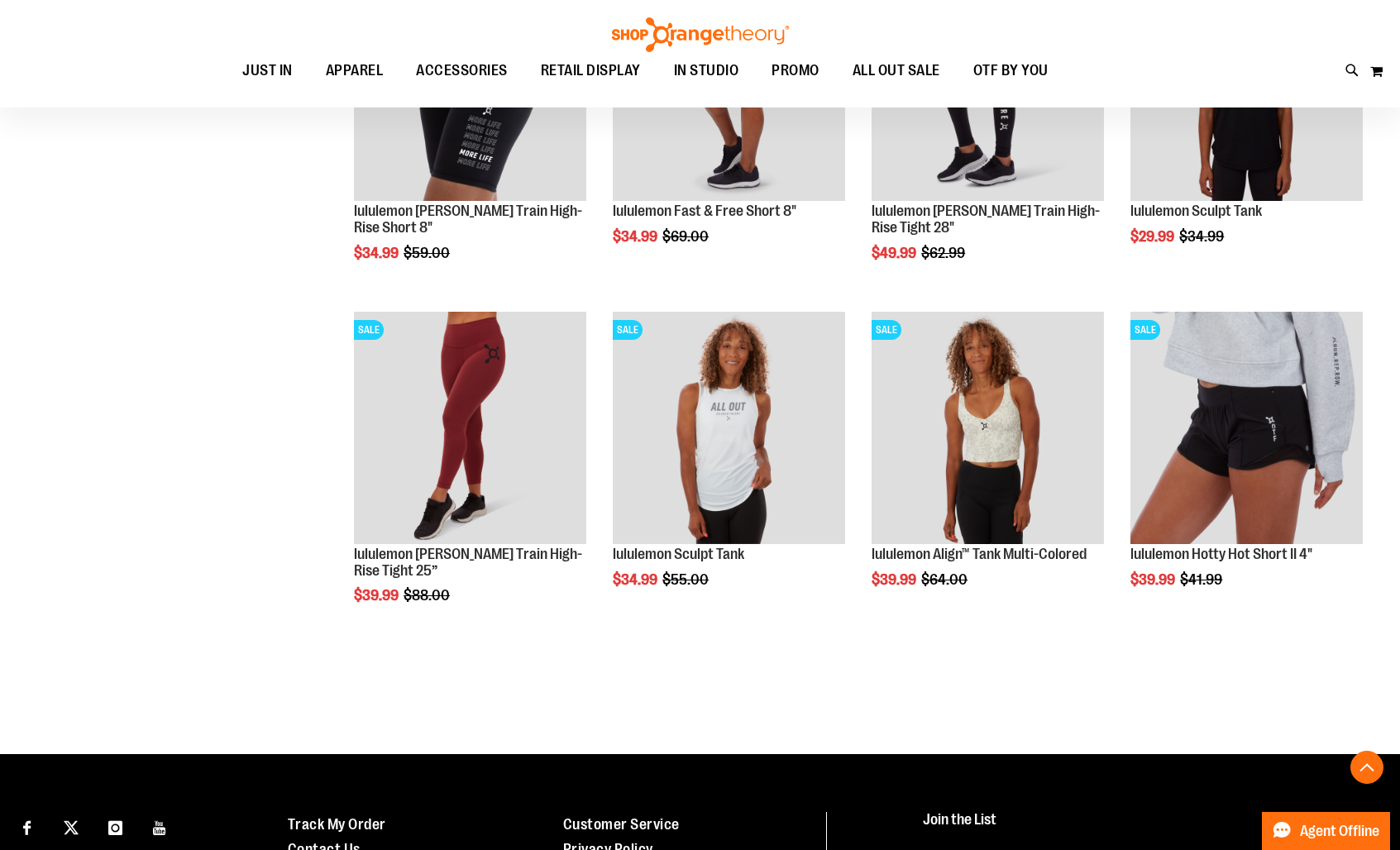
scroll to position [4492, 0]
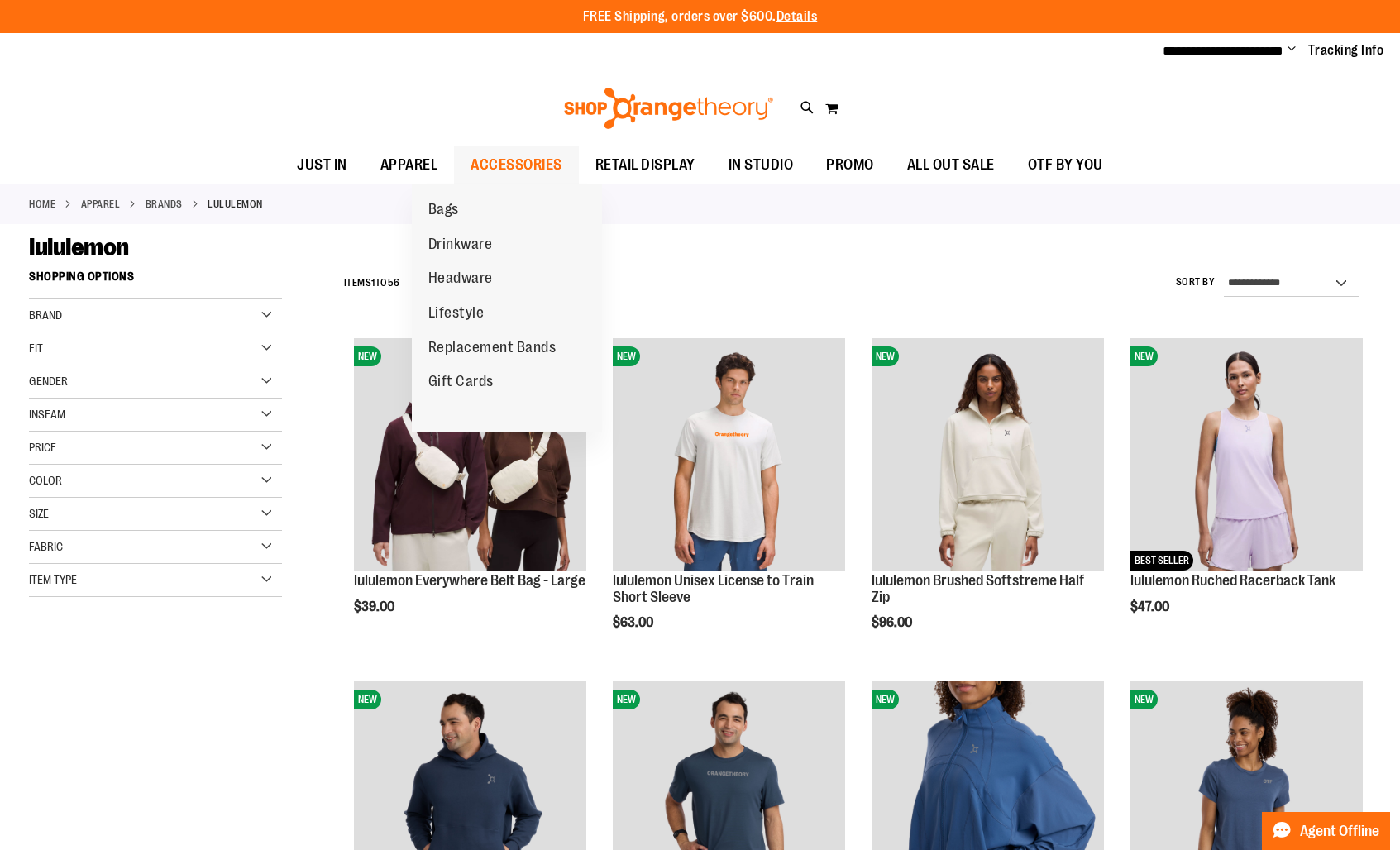
click at [494, 164] on span "ACCESSORIES" at bounding box center [516, 164] width 92 height 38
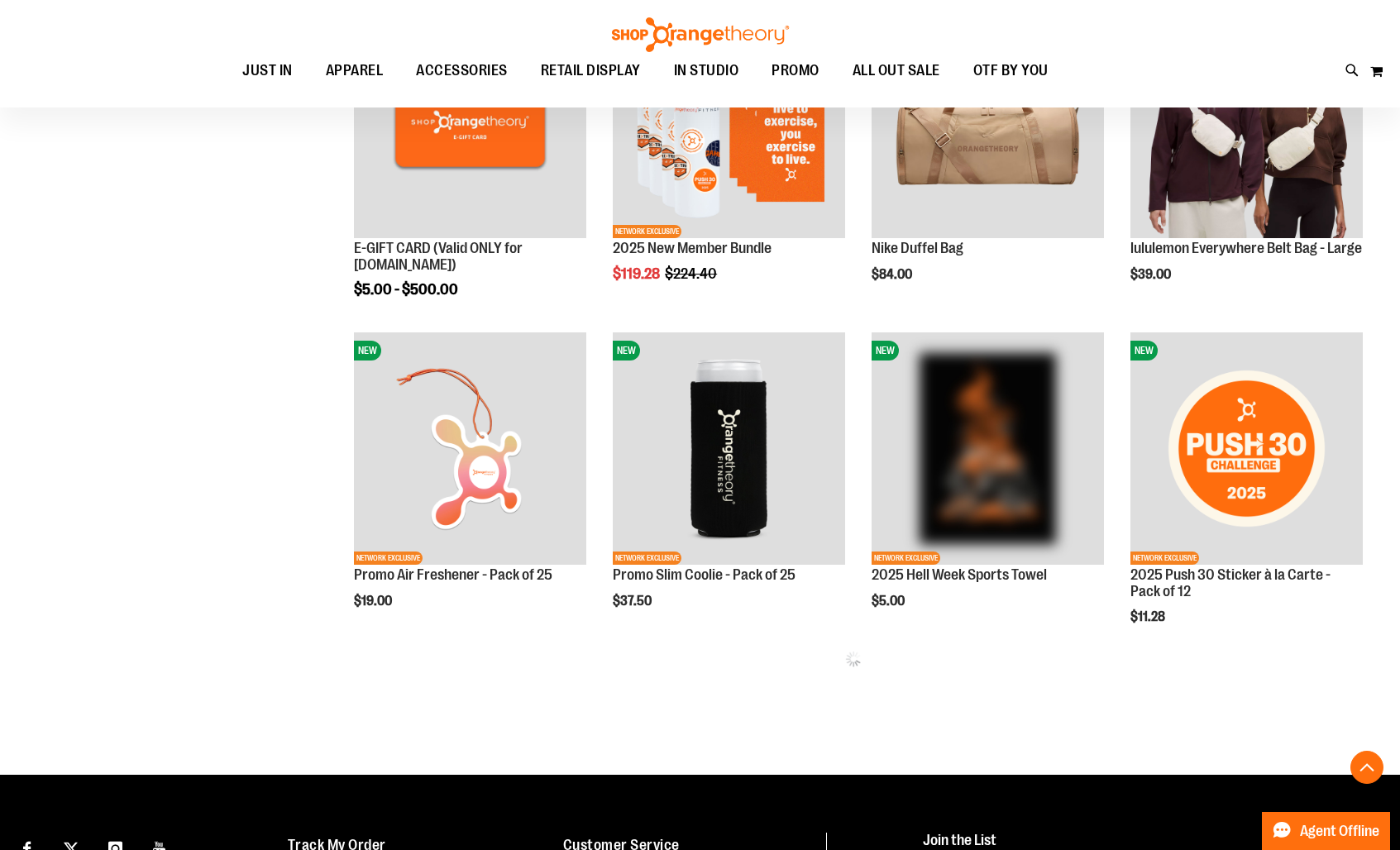
scroll to position [660, 0]
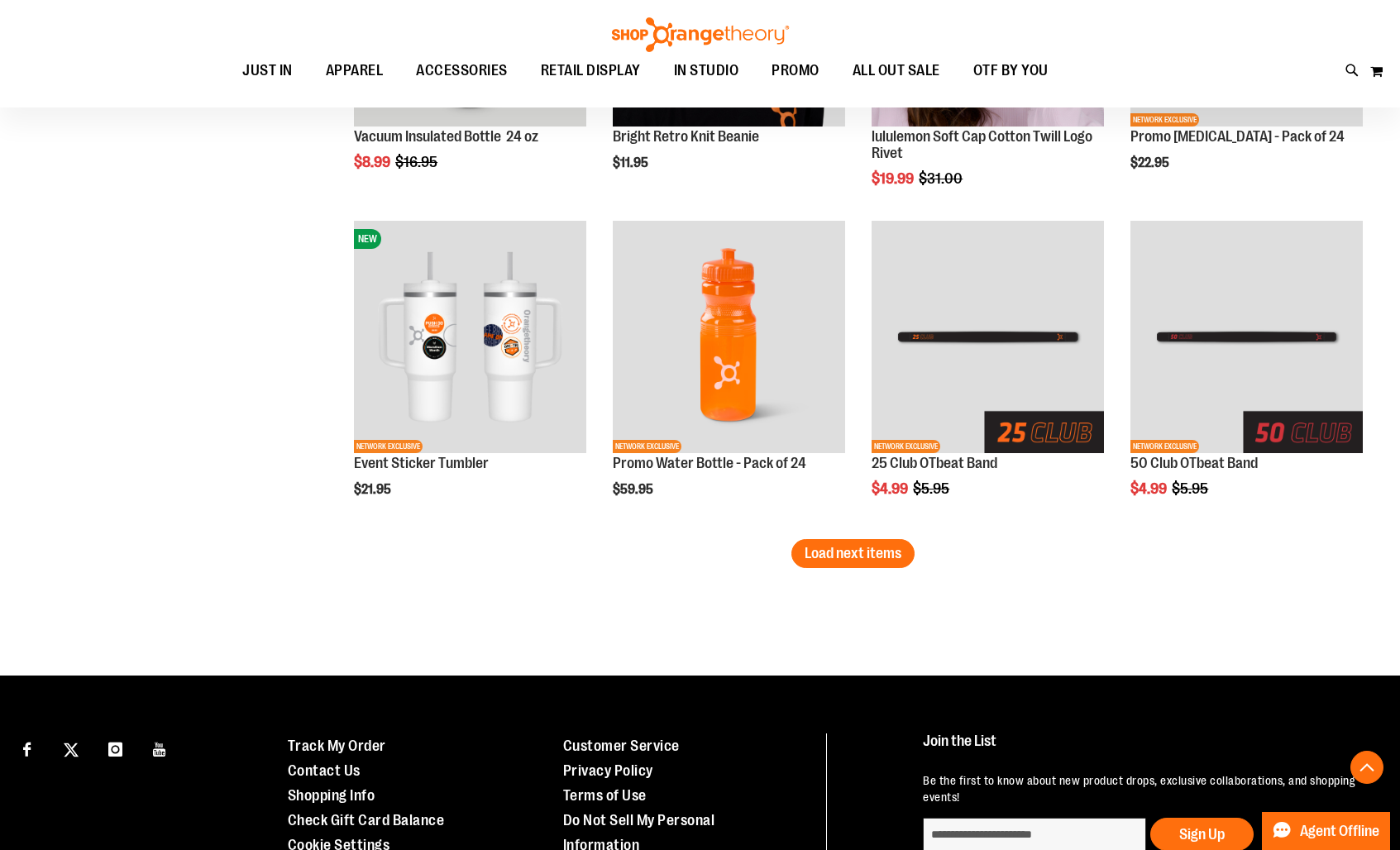
scroll to position [2879, 0]
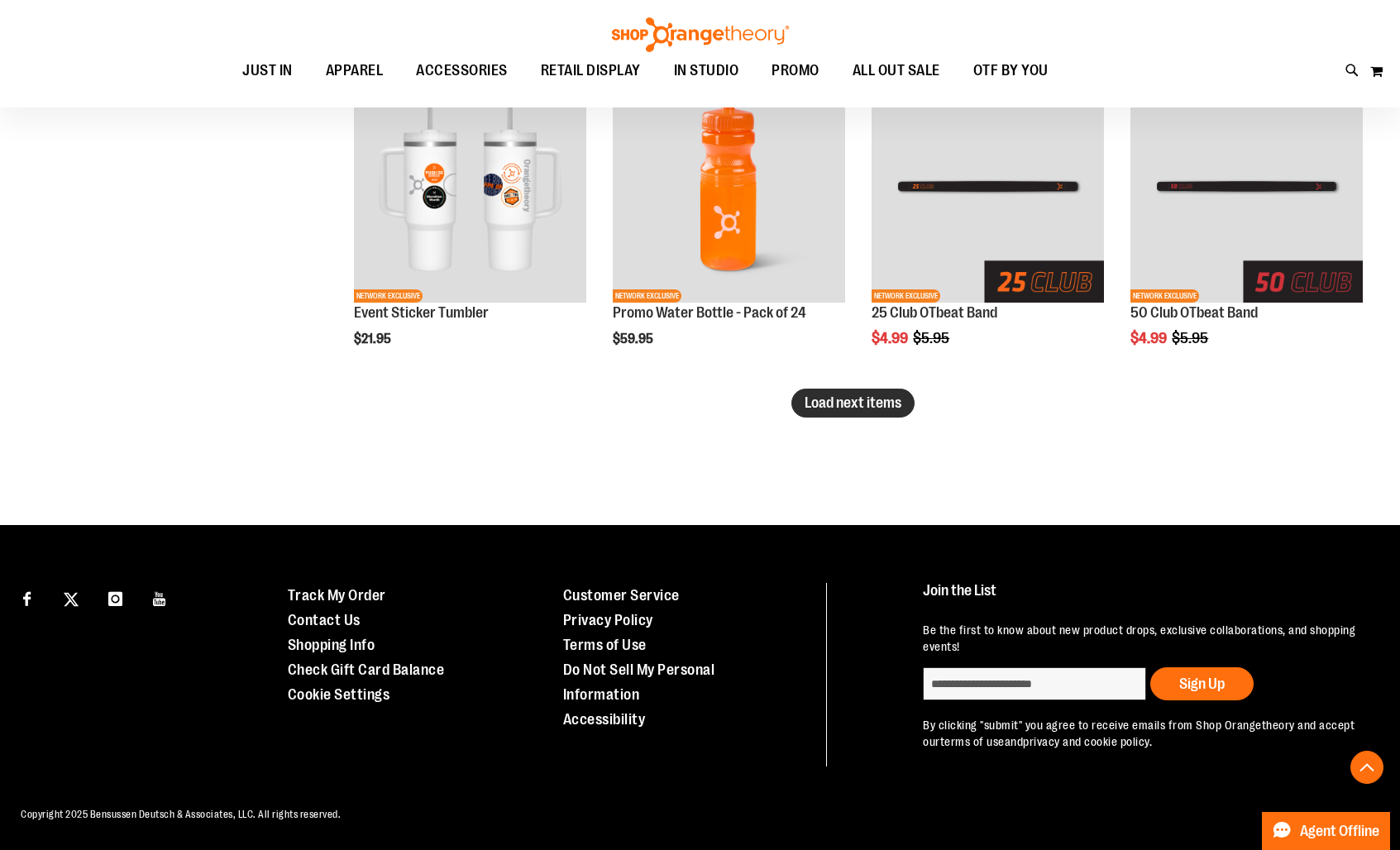
type input "**********"
click at [874, 395] on span "Load next items" at bounding box center [853, 402] width 97 height 17
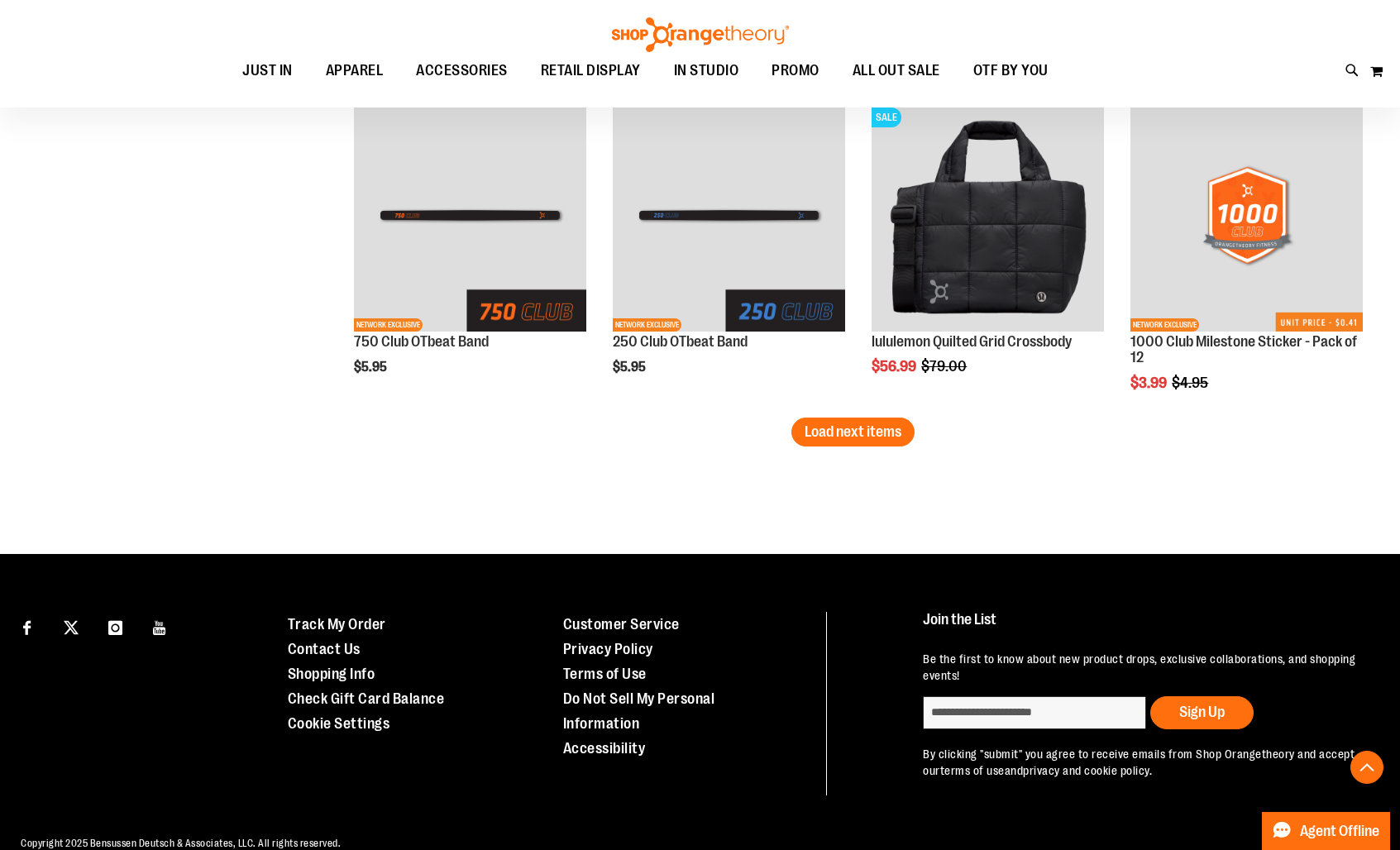
scroll to position [3830, 0]
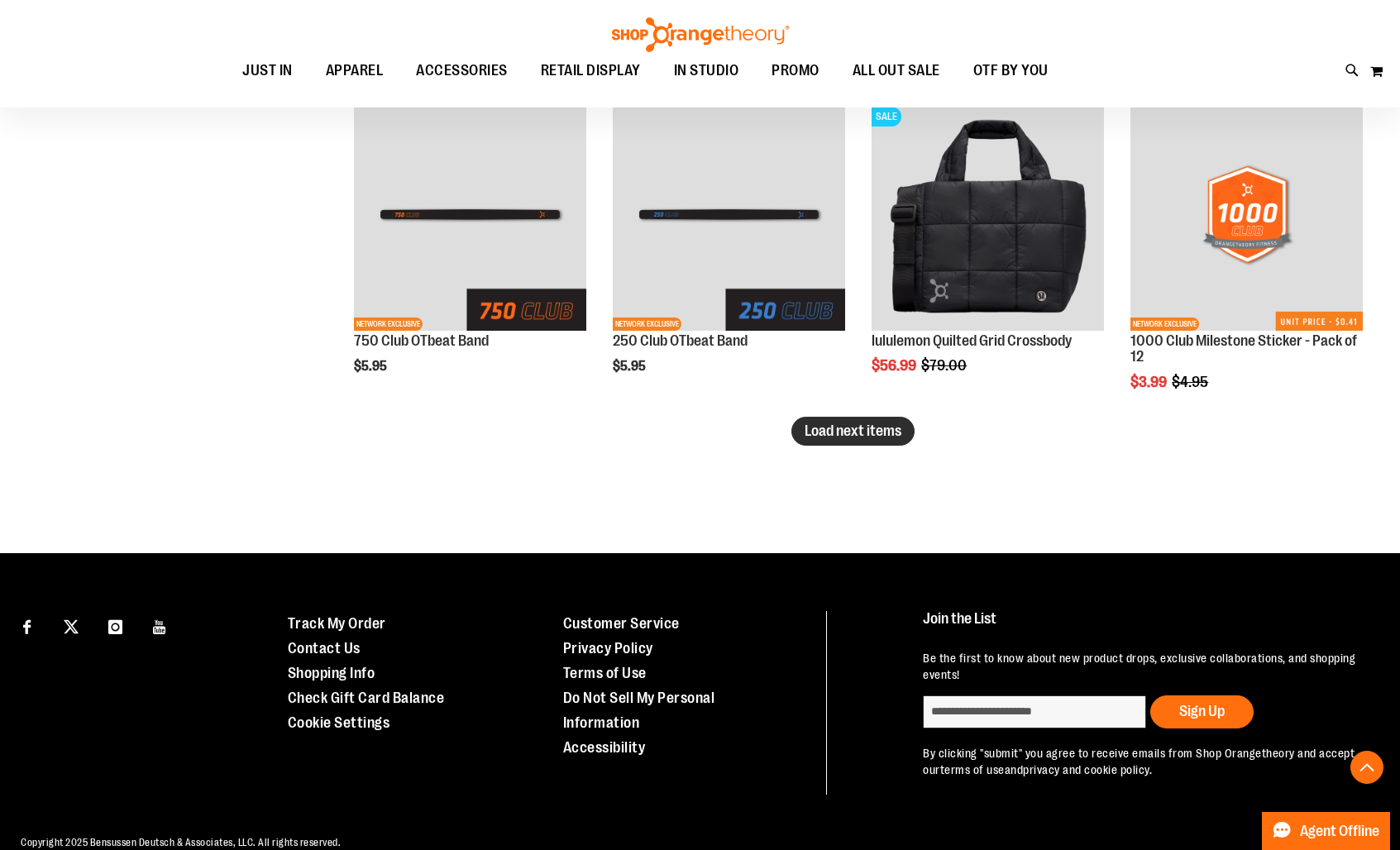
click at [888, 432] on span "Load next items" at bounding box center [853, 430] width 97 height 17
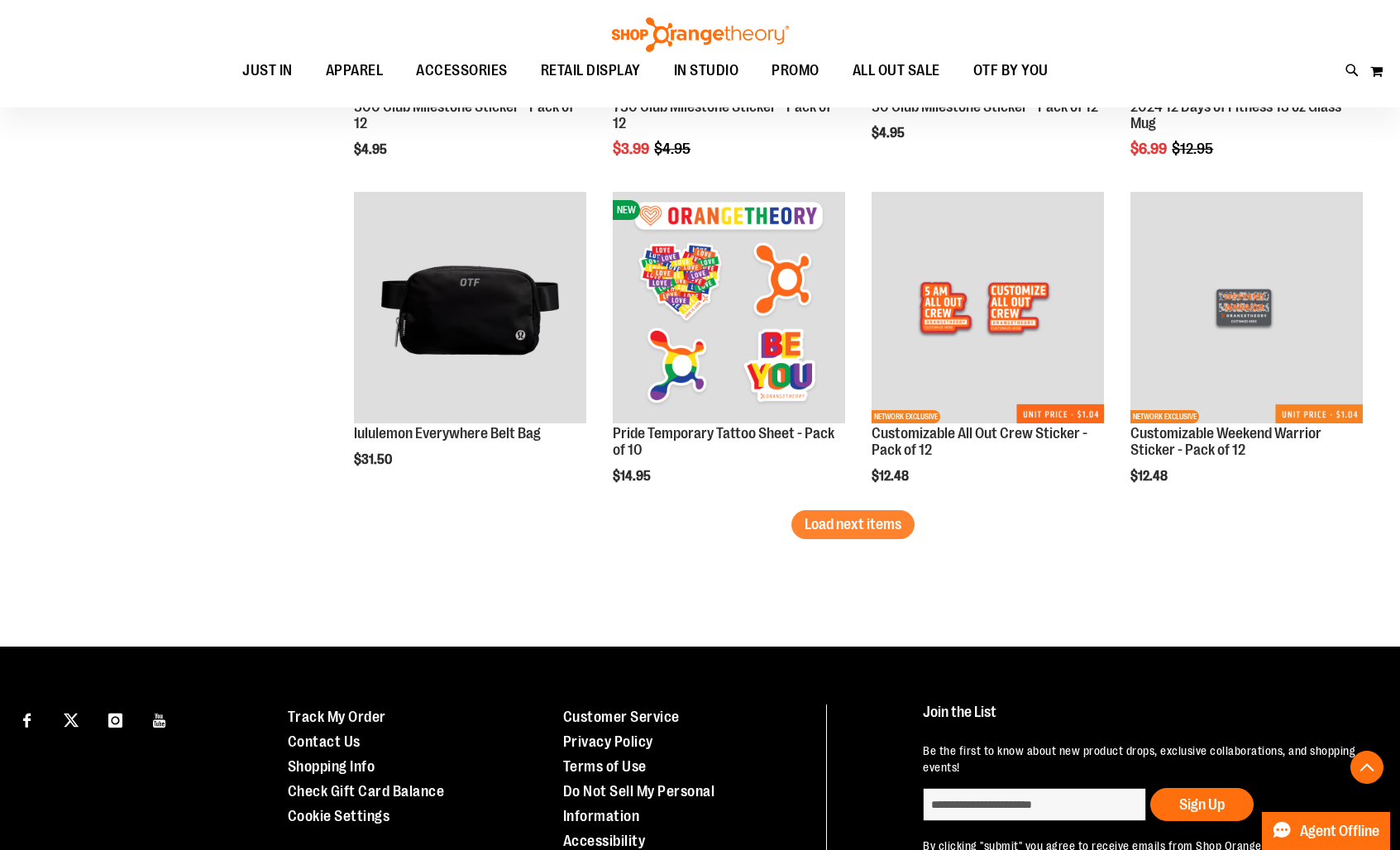
scroll to position [4838, 0]
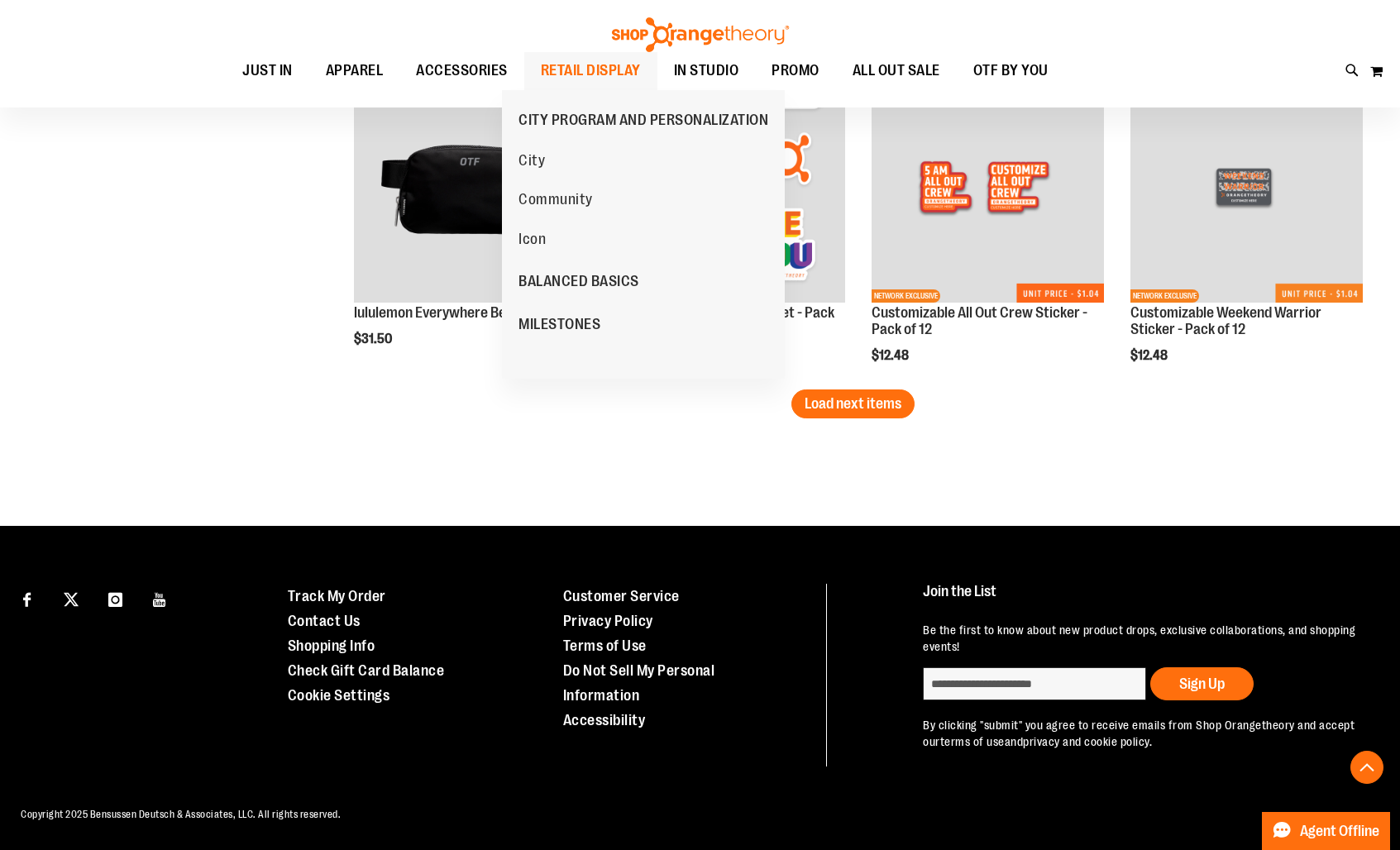
click at [540, 62] on span "RETAIL DISPLAY" at bounding box center [590, 71] width 100 height 38
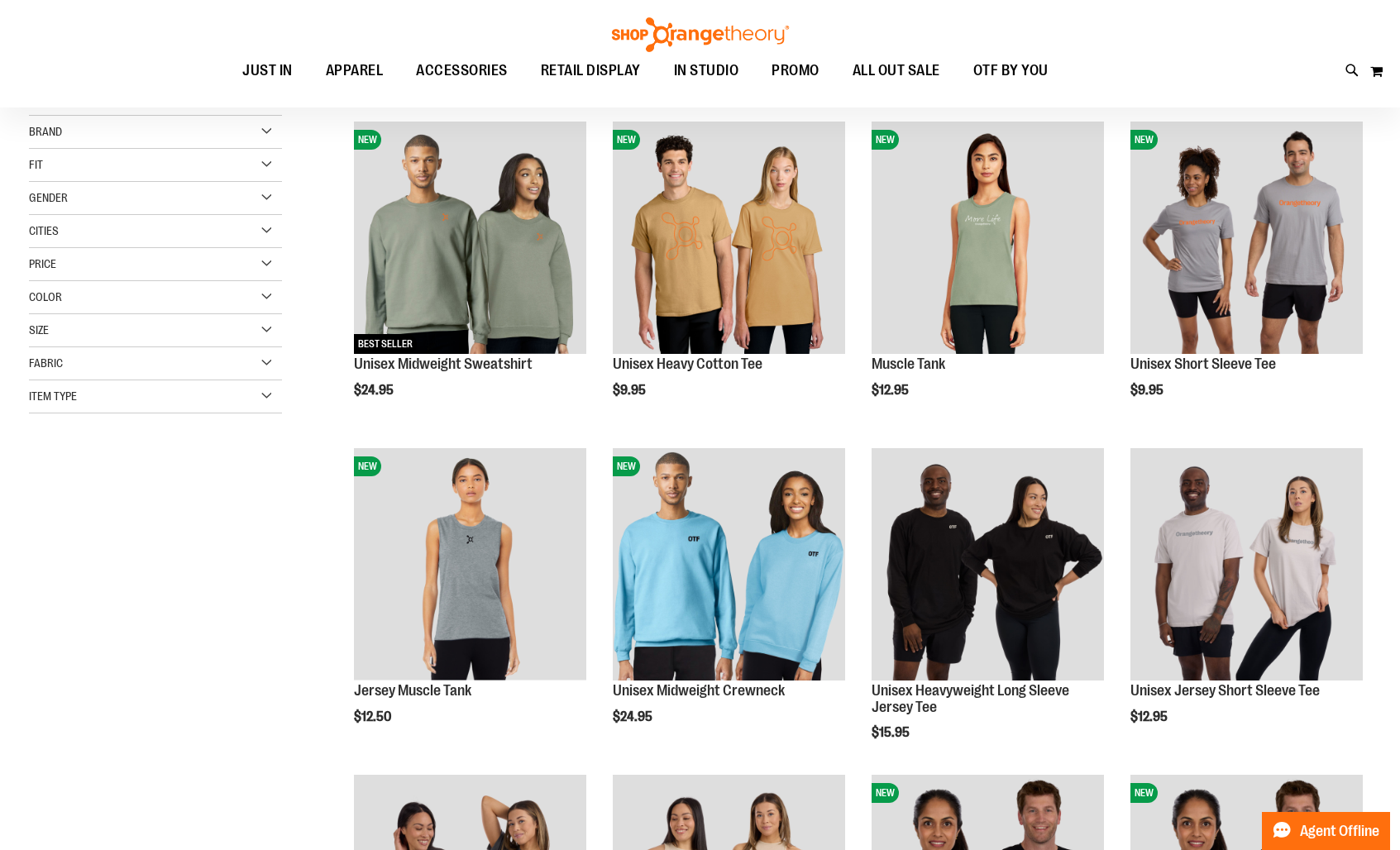
scroll to position [220, 0]
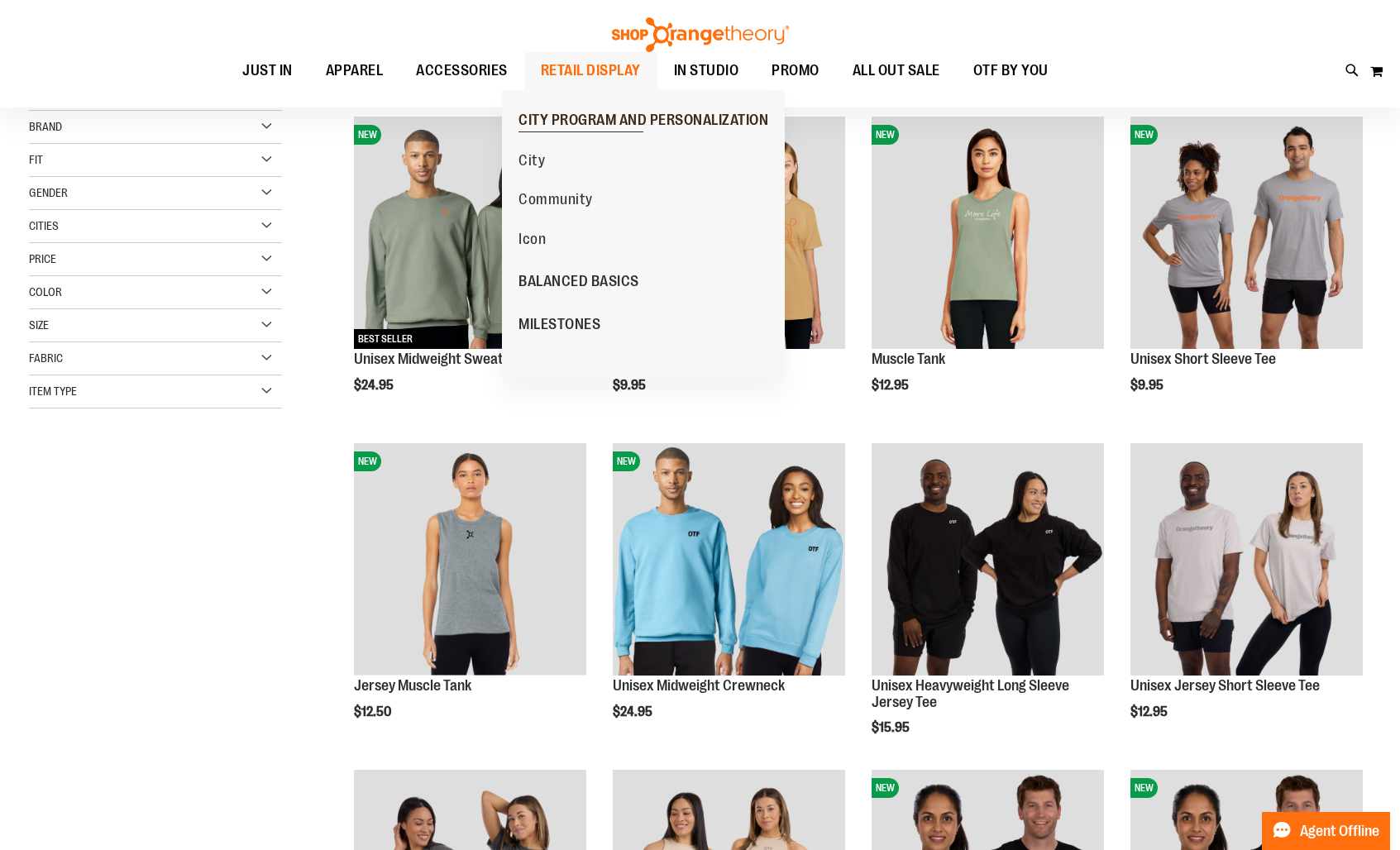
type input "**********"
click at [587, 115] on span "CITY PROGRAM AND PERSONALIZATION" at bounding box center [644, 122] width 250 height 21
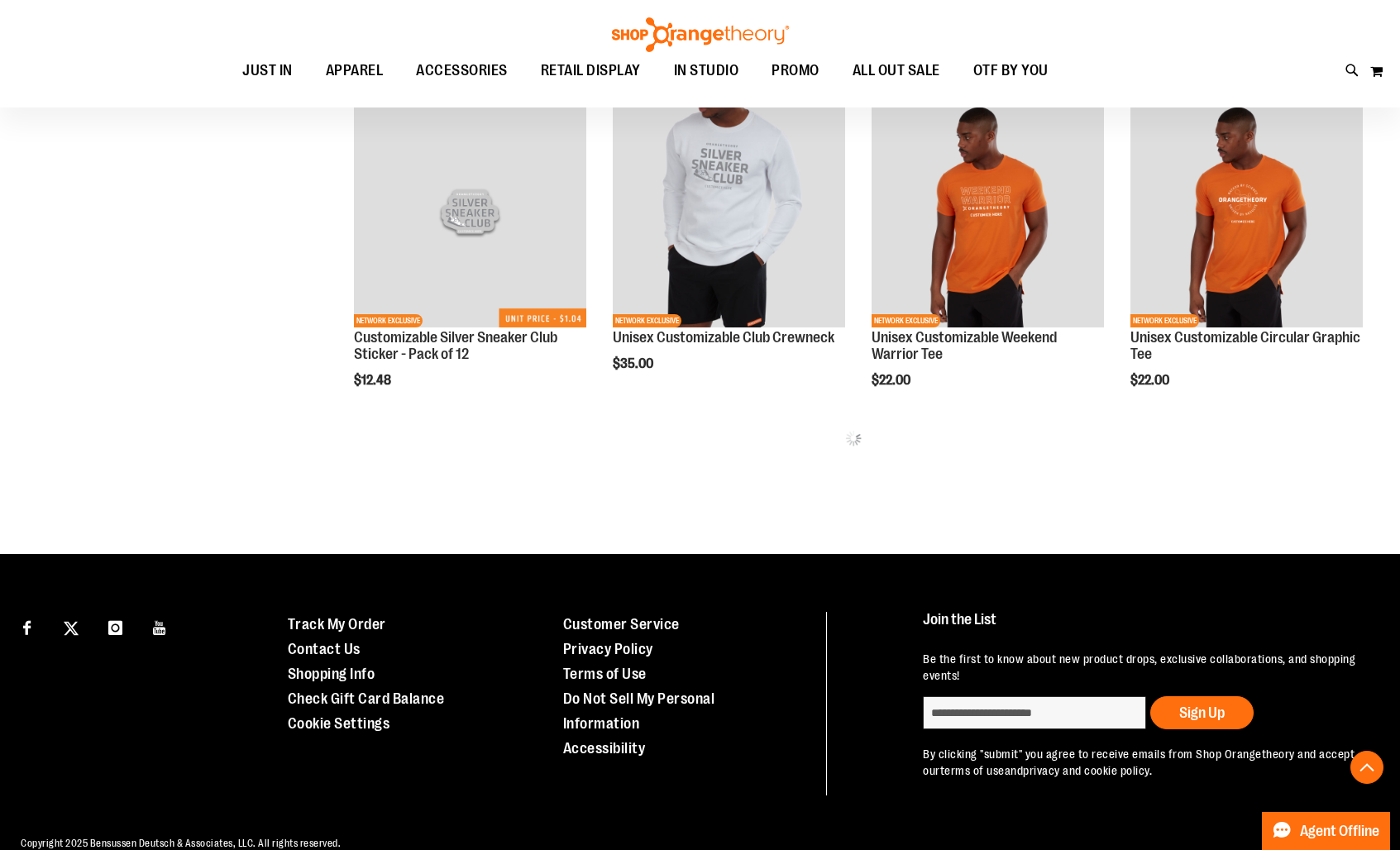
scroll to position [930, 0]
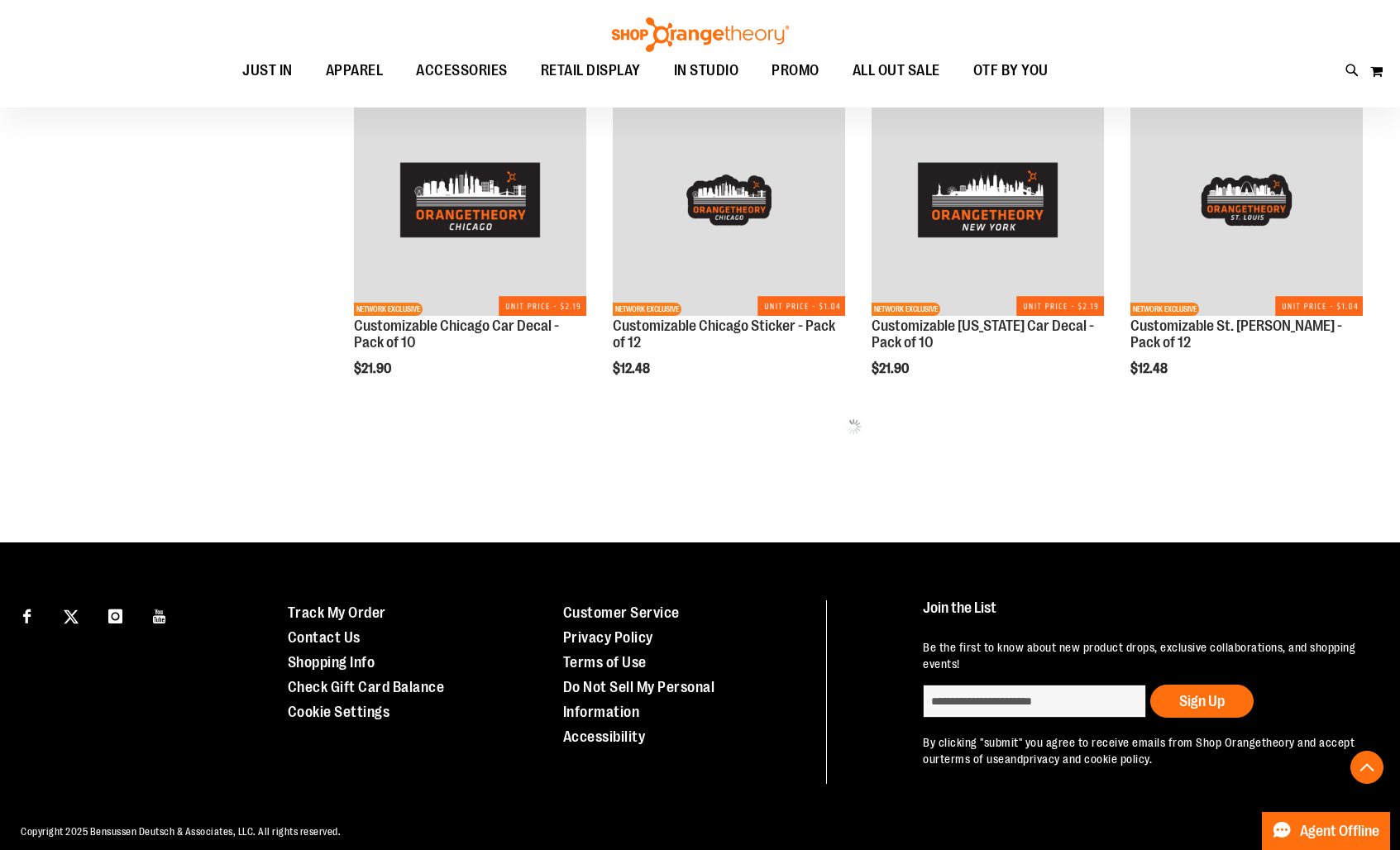
scroll to position [1984, 0]
